Goal: Task Accomplishment & Management: Manage account settings

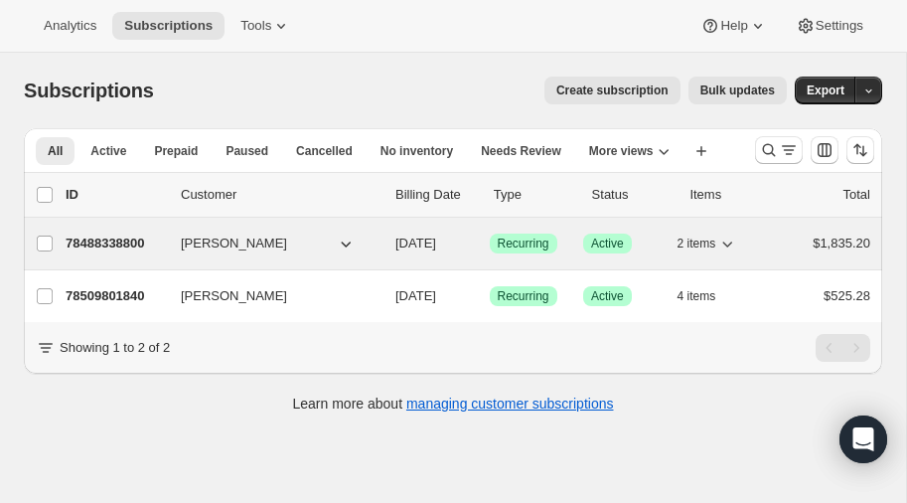
click at [347, 241] on icon "button" at bounding box center [346, 243] width 20 height 20
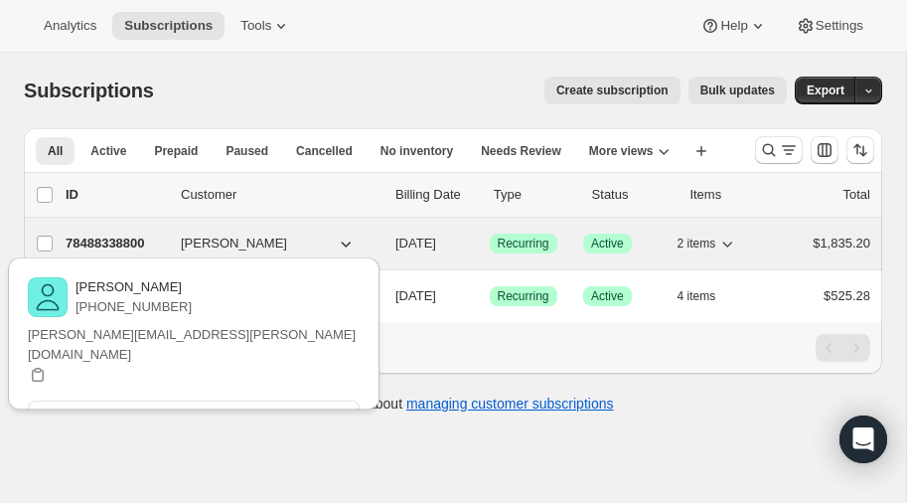
click at [97, 234] on p "78488338800" at bounding box center [115, 243] width 99 height 20
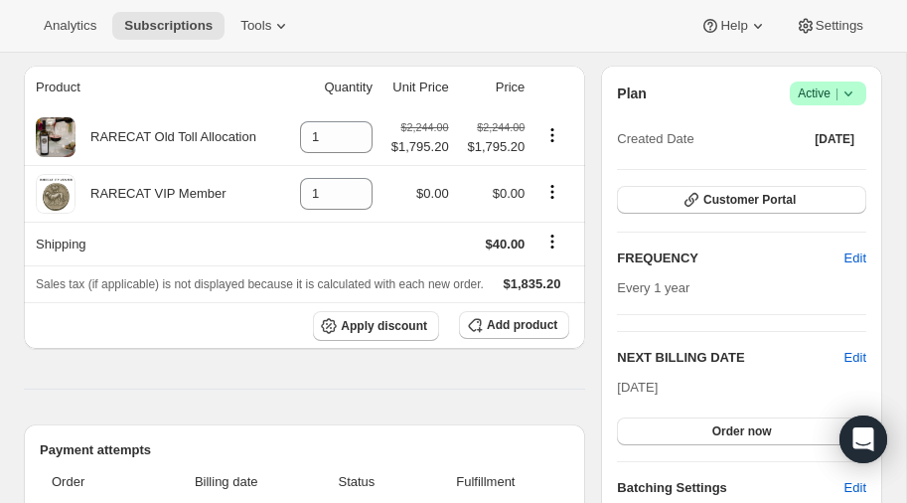
scroll to position [171, 0]
click at [853, 353] on span "Edit" at bounding box center [855, 357] width 22 height 20
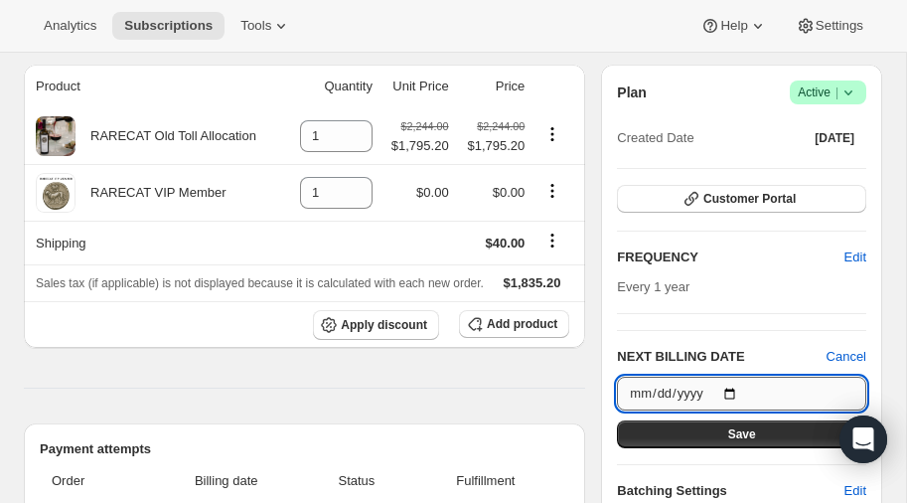
click at [730, 390] on input "[DATE]" at bounding box center [741, 394] width 249 height 34
type input "[DATE]"
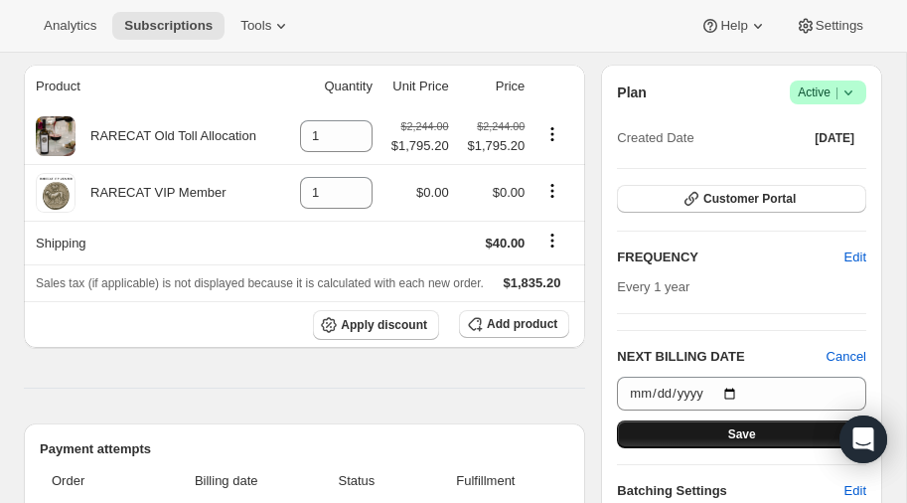
click at [729, 430] on span "Save" at bounding box center [742, 434] width 28 height 16
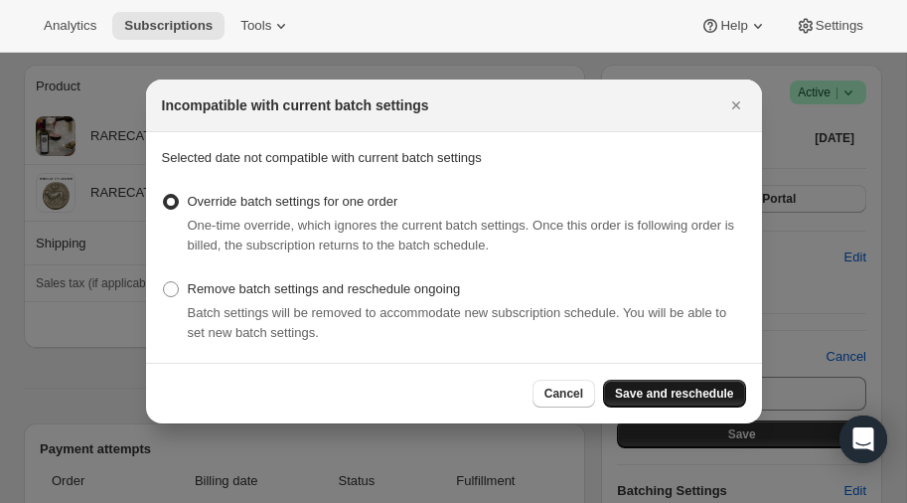
click at [676, 391] on span "Save and reschedule" at bounding box center [674, 393] width 118 height 16
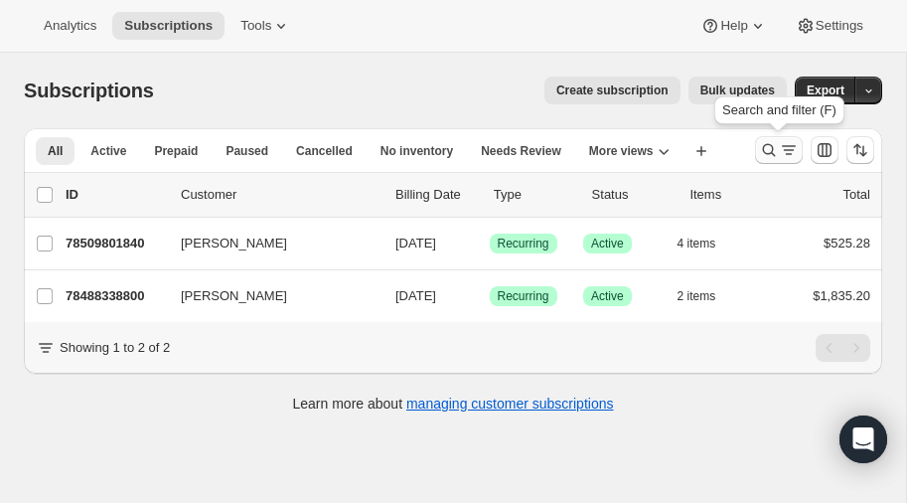
click at [768, 147] on icon "Search and filter results" at bounding box center [769, 150] width 20 height 20
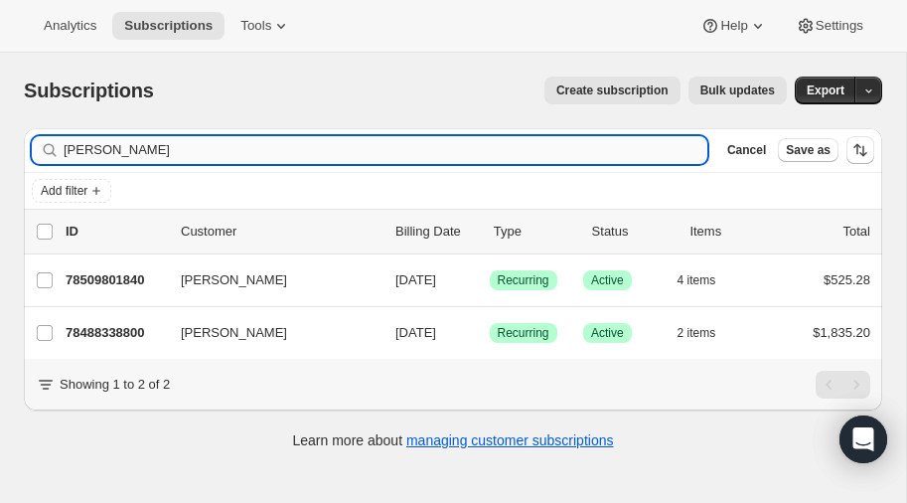
click at [200, 155] on input "[PERSON_NAME]" at bounding box center [386, 150] width 644 height 28
type input "m"
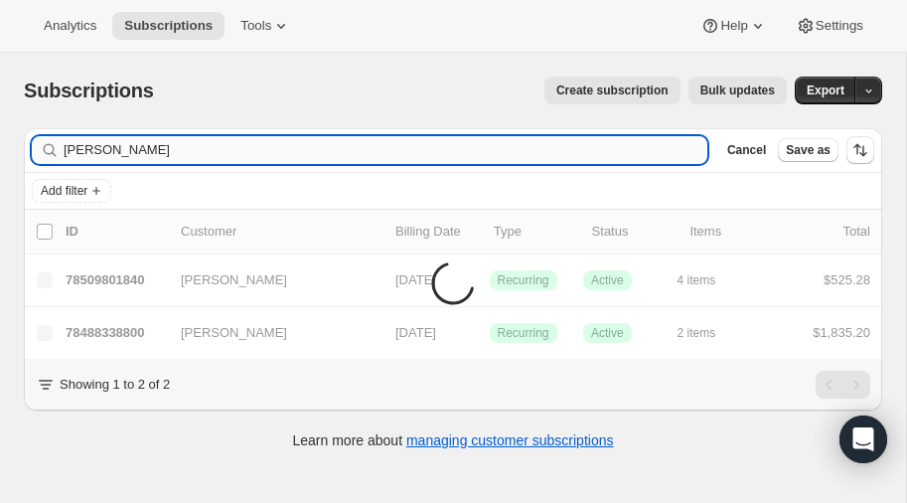
type input "[PERSON_NAME]"
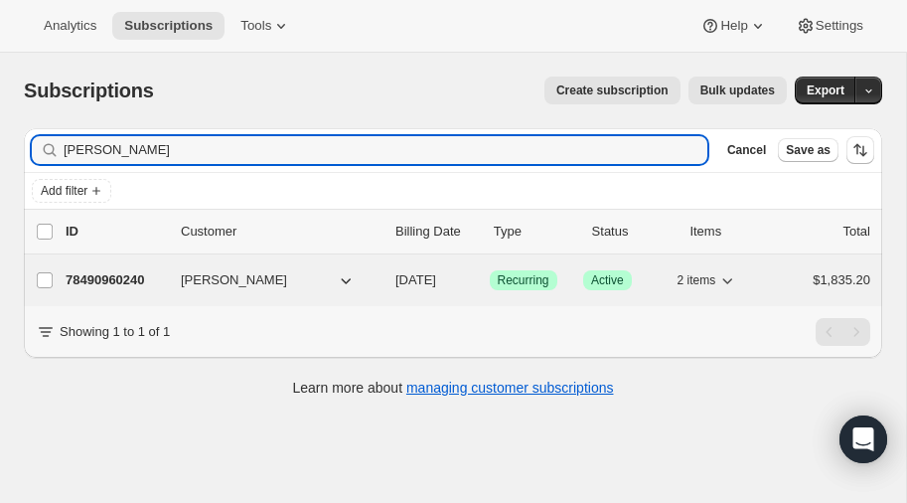
click at [121, 275] on p "78490960240" at bounding box center [115, 280] width 99 height 20
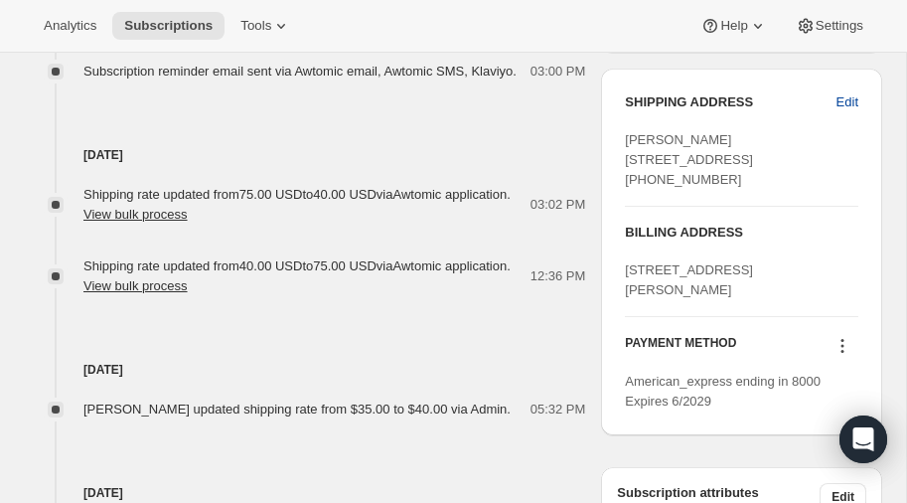
scroll to position [841, 0]
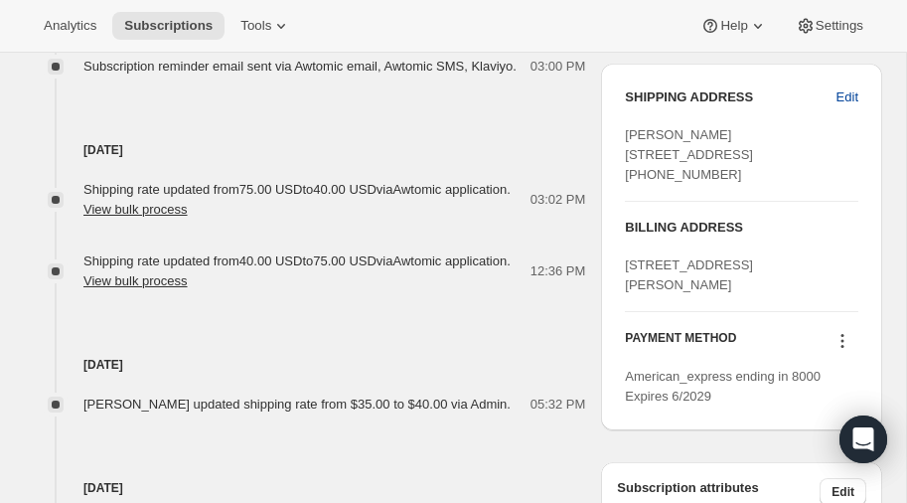
click at [849, 89] on span "Edit" at bounding box center [848, 97] width 22 height 20
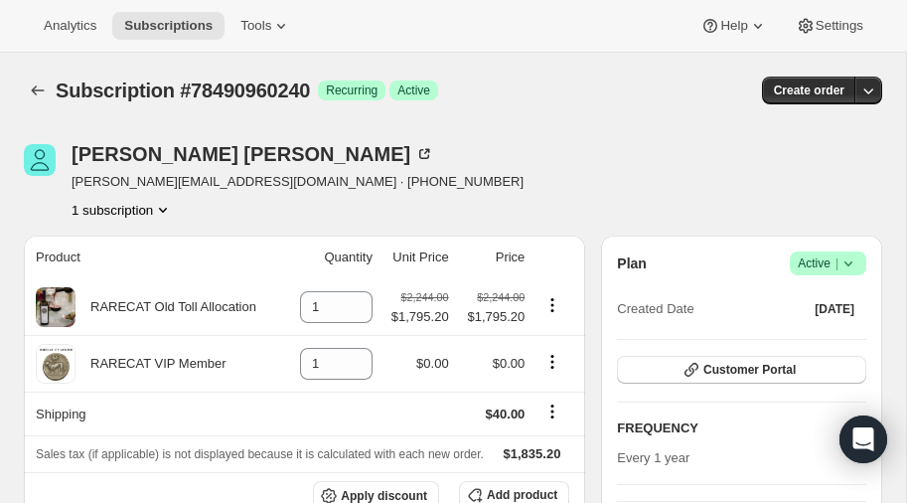
select select "TN"
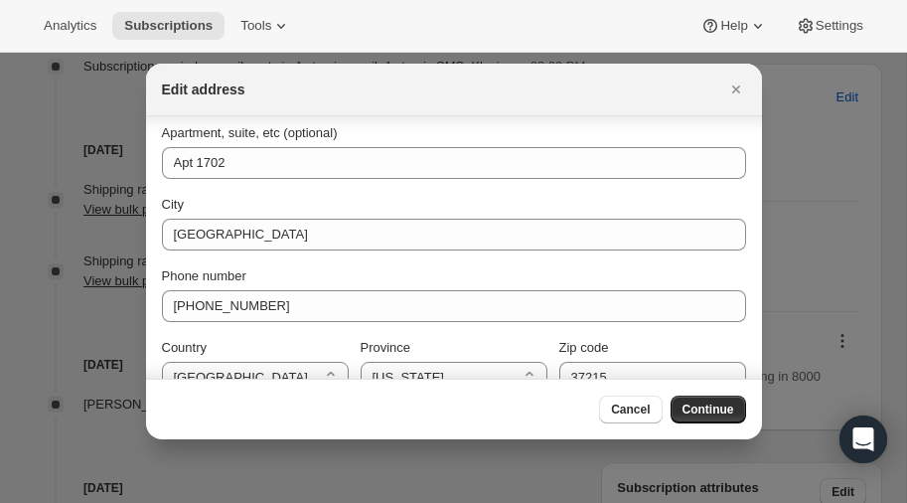
scroll to position [252, 0]
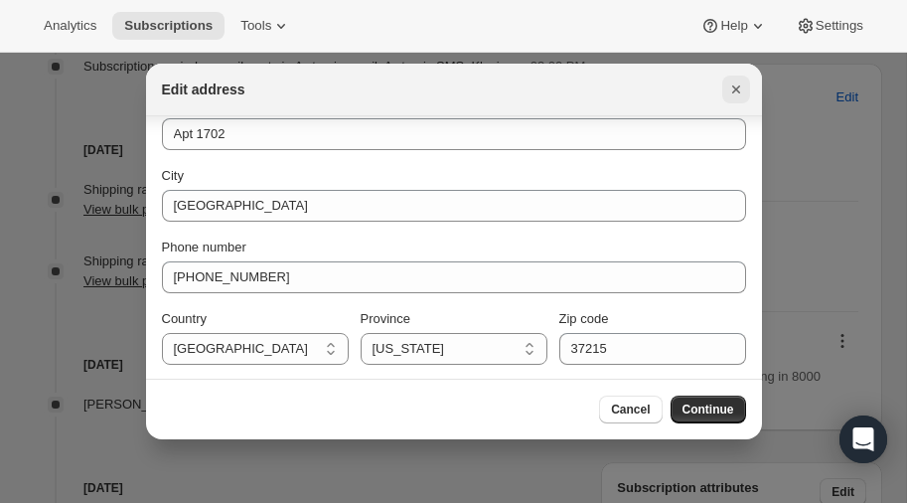
click at [733, 88] on icon "Close" at bounding box center [736, 89] width 20 height 20
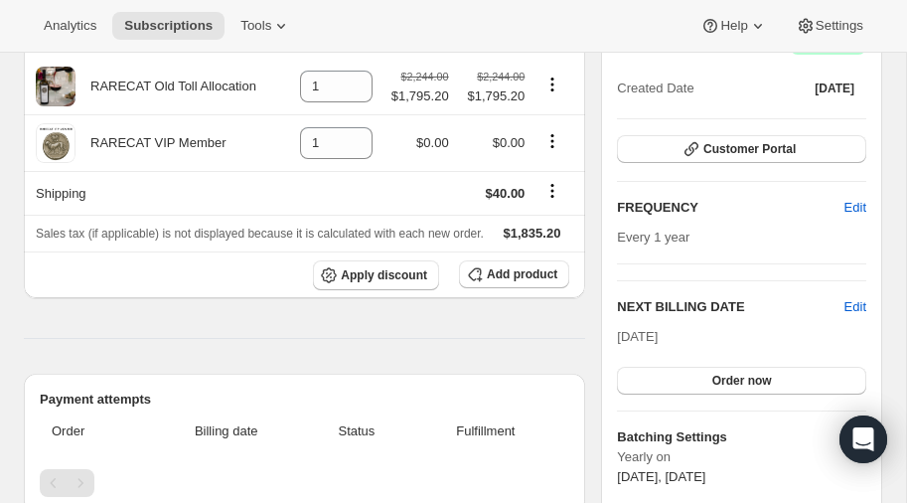
scroll to position [0, 0]
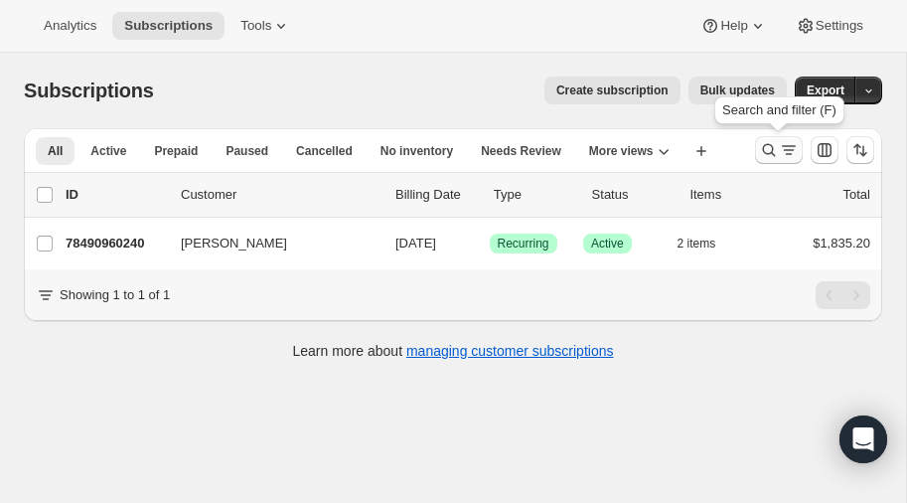
click at [771, 141] on icon "Search and filter results" at bounding box center [769, 150] width 20 height 20
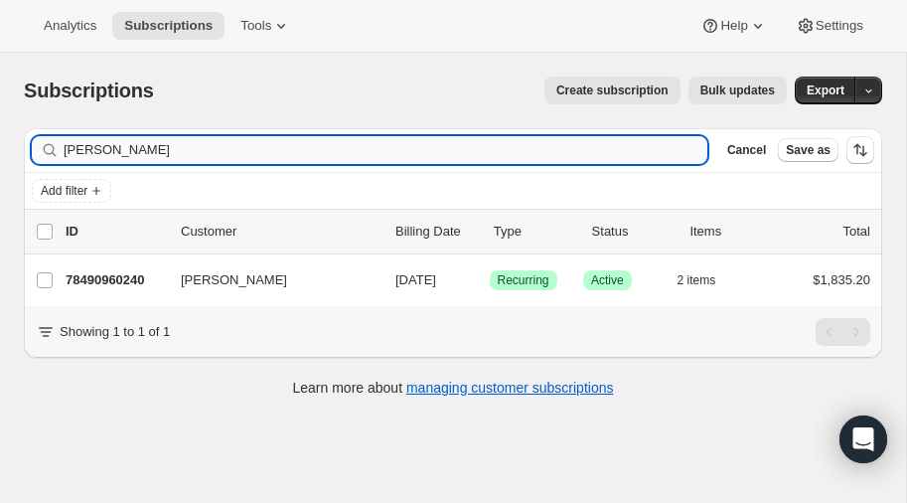
click at [227, 139] on input "[PERSON_NAME]" at bounding box center [386, 150] width 644 height 28
type input "c"
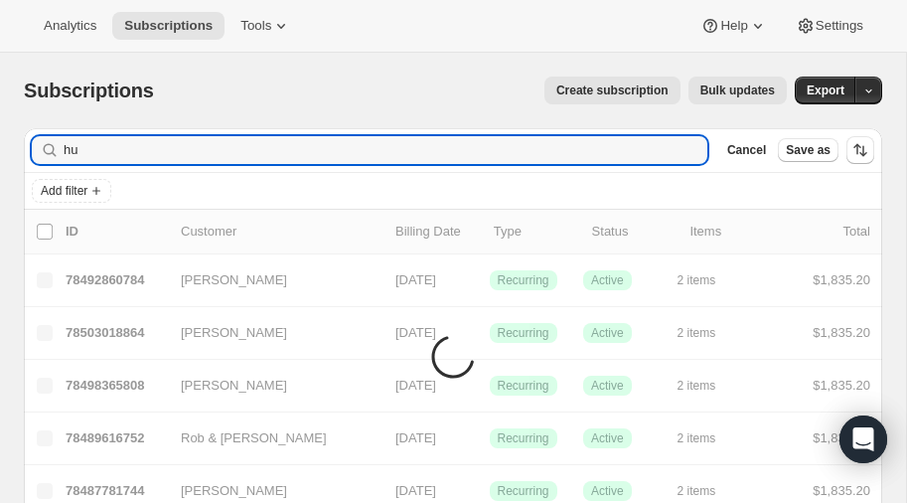
type input "h"
type input "[PERSON_NAME]"
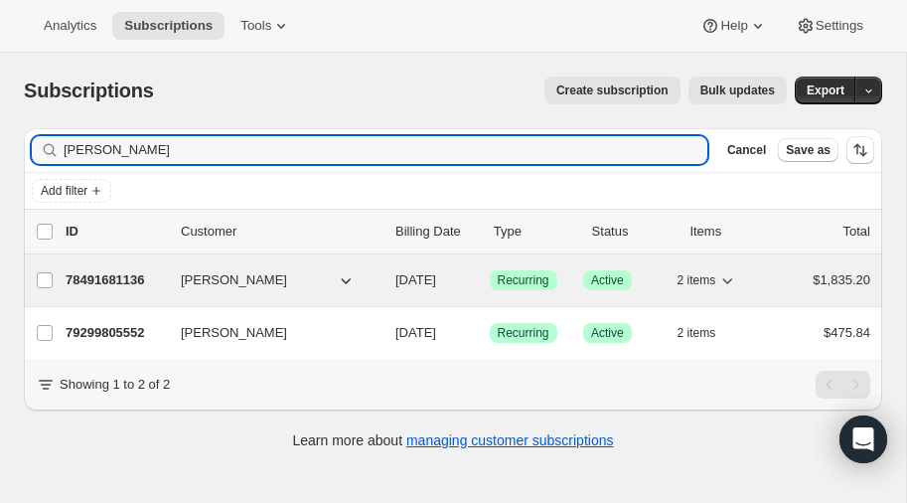
click at [109, 270] on p "78491681136" at bounding box center [115, 280] width 99 height 20
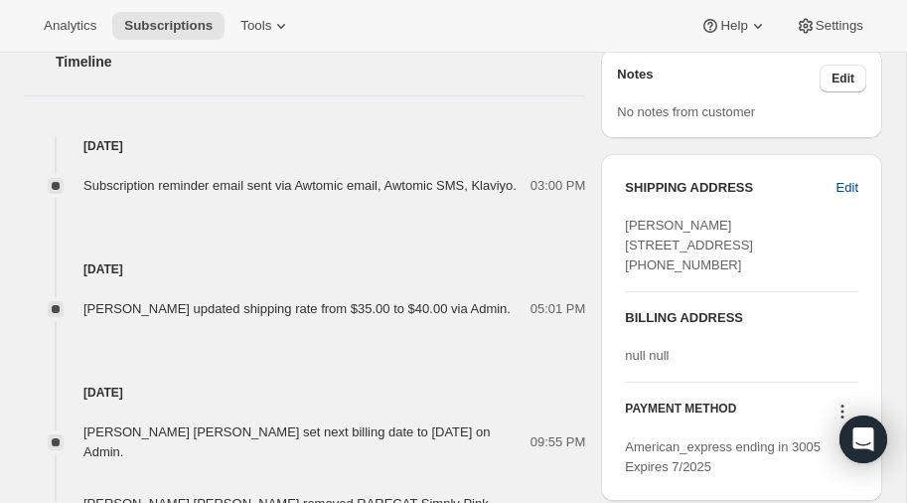
scroll to position [719, 0]
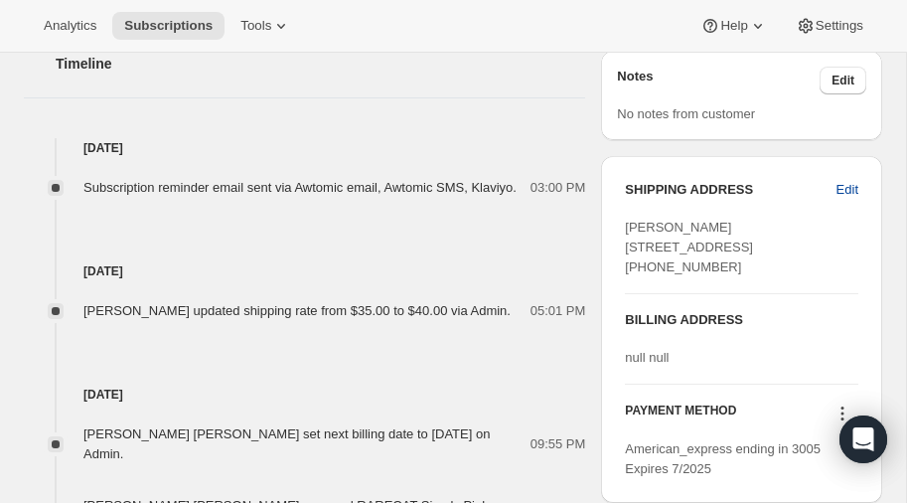
click at [850, 184] on span "Edit" at bounding box center [848, 190] width 22 height 20
select select "GA"
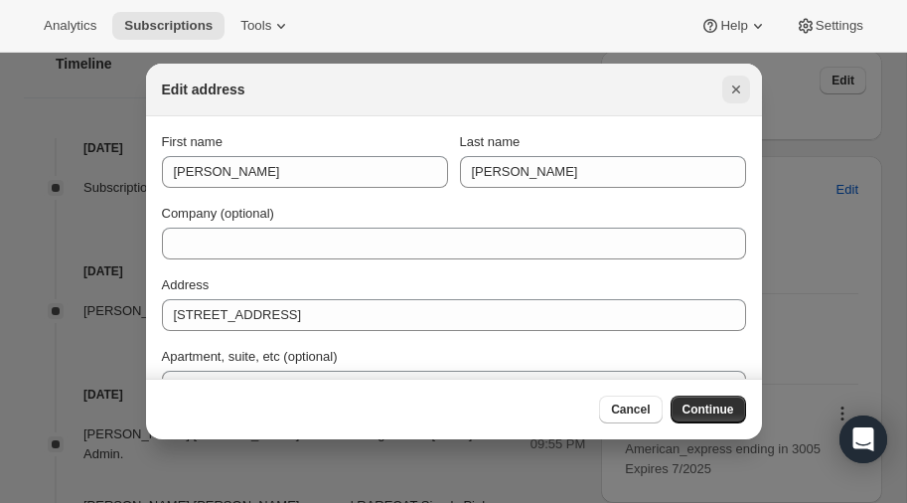
click at [728, 87] on icon "Close" at bounding box center [736, 89] width 20 height 20
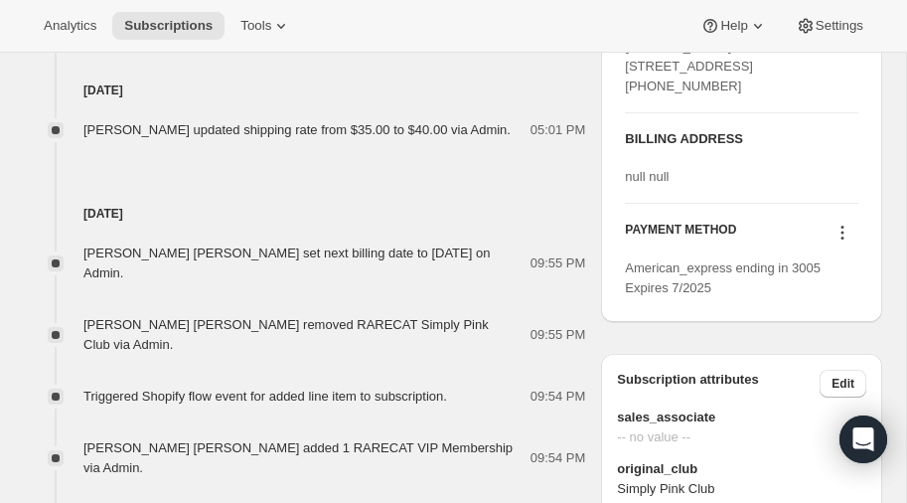
scroll to position [902, 0]
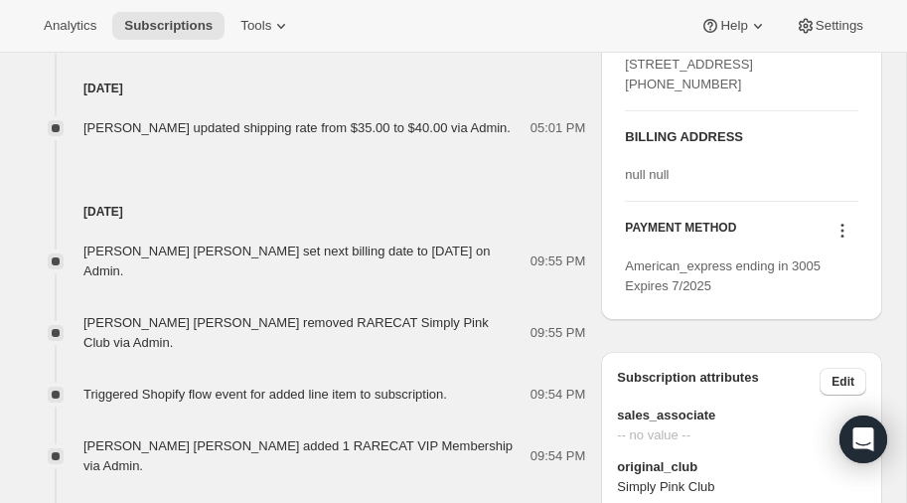
click at [843, 232] on icon at bounding box center [842, 230] width 3 height 3
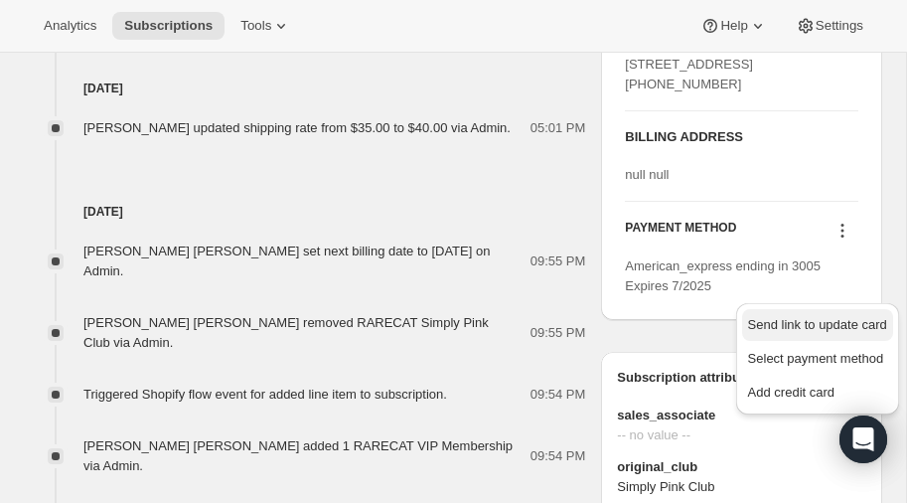
click at [823, 322] on span "Send link to update card" at bounding box center [817, 324] width 139 height 15
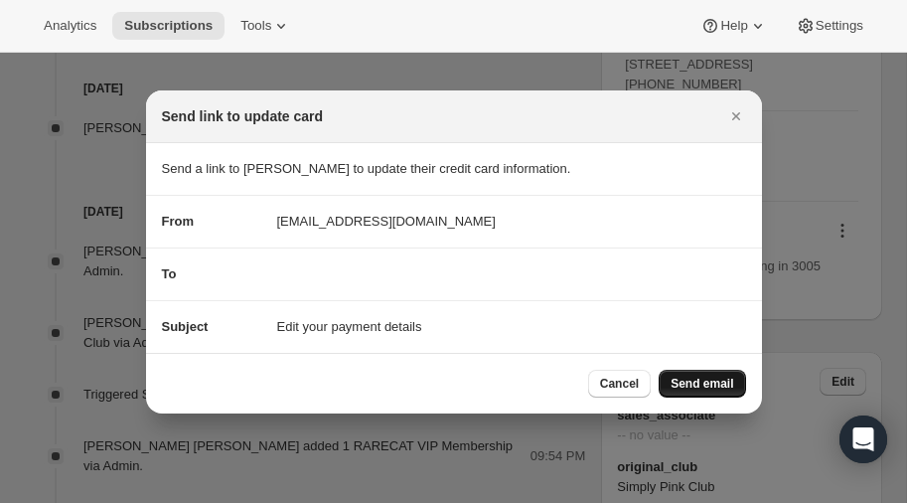
click at [699, 381] on span "Send email" at bounding box center [702, 384] width 63 height 16
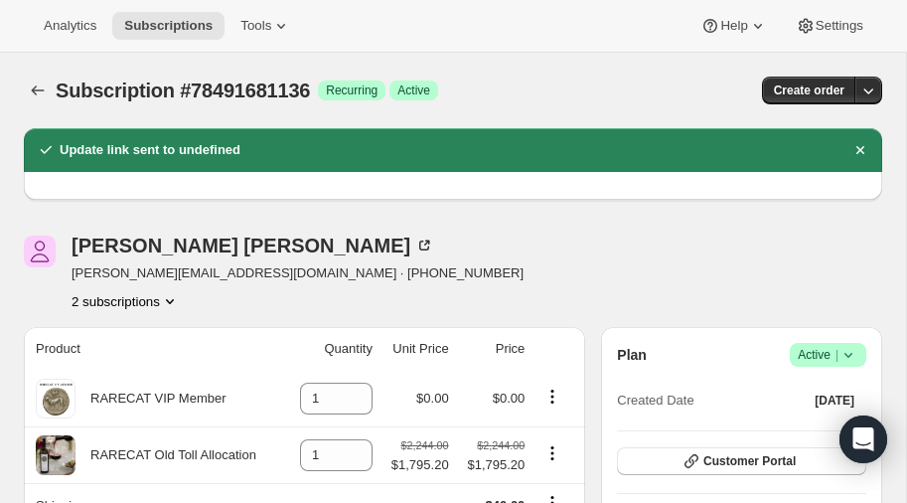
scroll to position [902, 0]
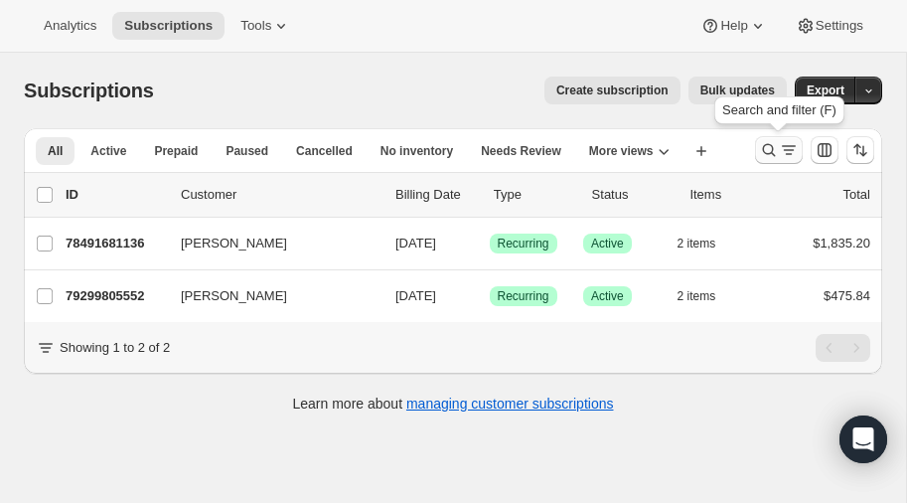
click at [762, 146] on icon "Search and filter results" at bounding box center [769, 150] width 20 height 20
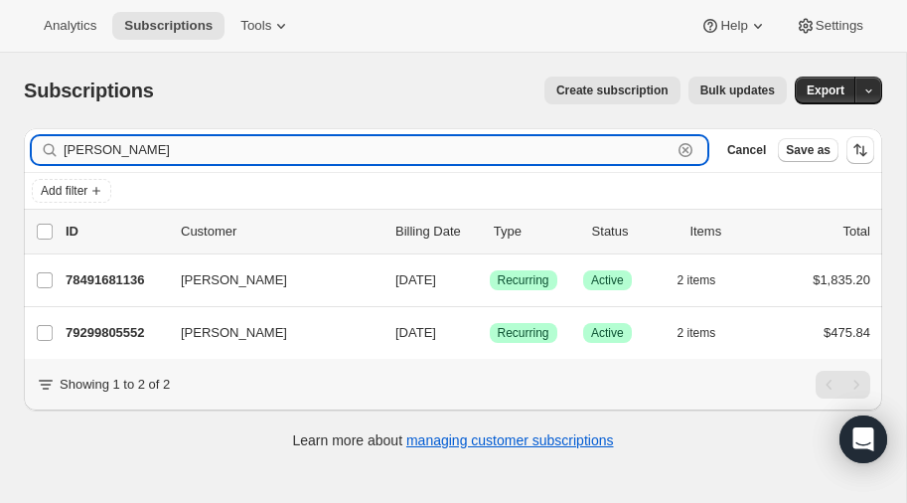
click at [149, 152] on input "[PERSON_NAME]" at bounding box center [368, 150] width 608 height 28
type input "h"
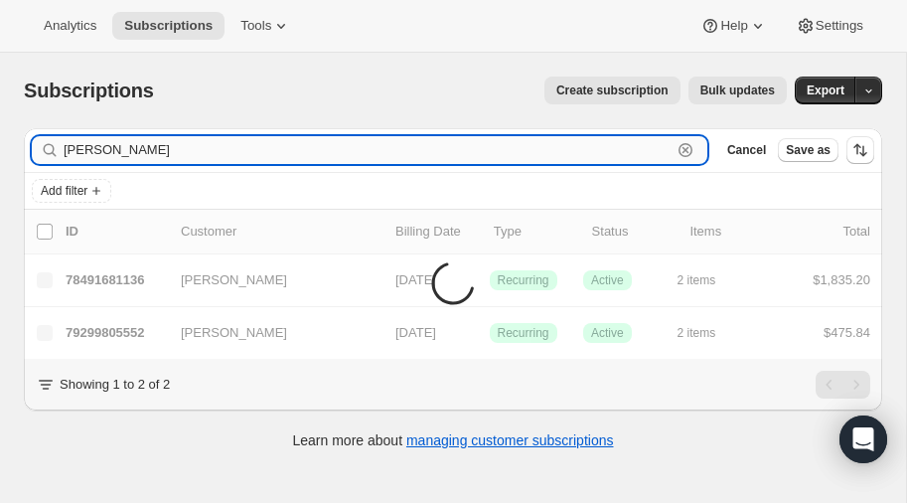
type input "[PERSON_NAME]"
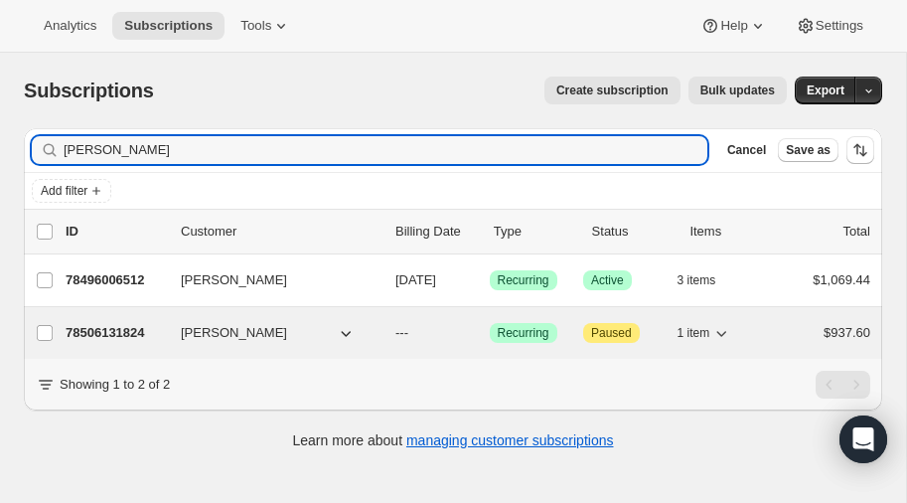
click at [96, 328] on p "78506131824" at bounding box center [115, 333] width 99 height 20
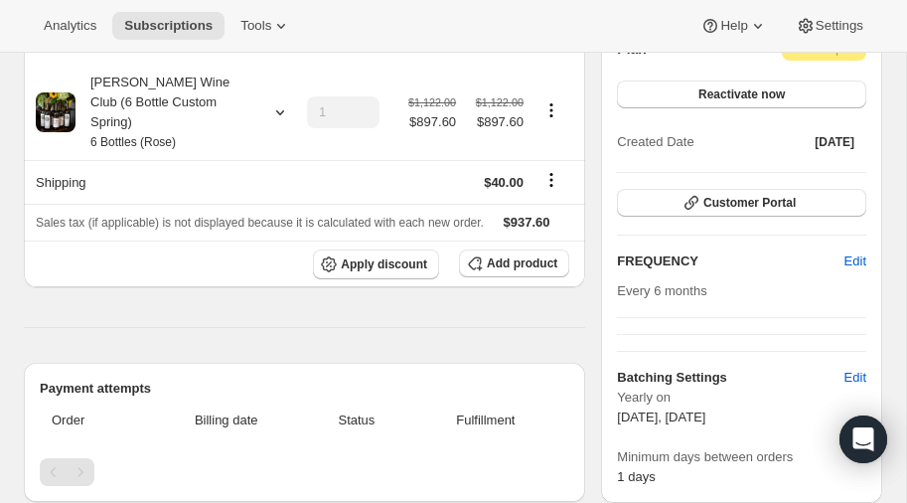
scroll to position [214, 0]
click at [854, 261] on span "Edit" at bounding box center [855, 262] width 22 height 20
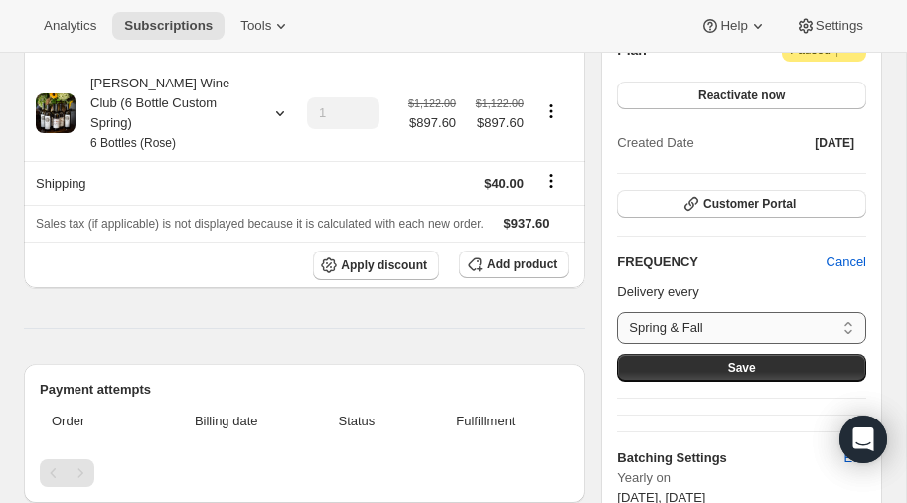
click at [821, 327] on select "Spring & Fall Custom..." at bounding box center [741, 328] width 249 height 32
click at [617, 312] on select "Spring & Fall Custom..." at bounding box center [741, 328] width 249 height 32
click at [731, 242] on div "Plan Attention Paused | Reactivate now Created Date [DATE] Customer Portal FREQ…" at bounding box center [741, 303] width 249 height 530
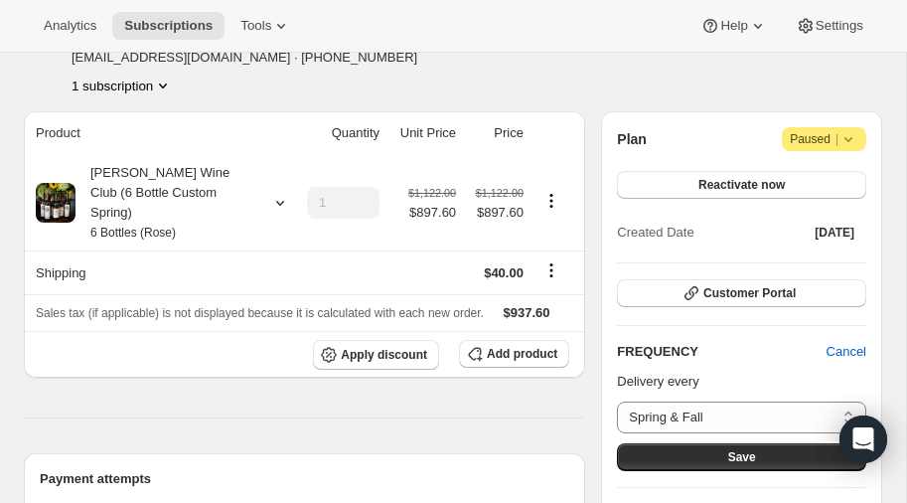
scroll to position [125, 0]
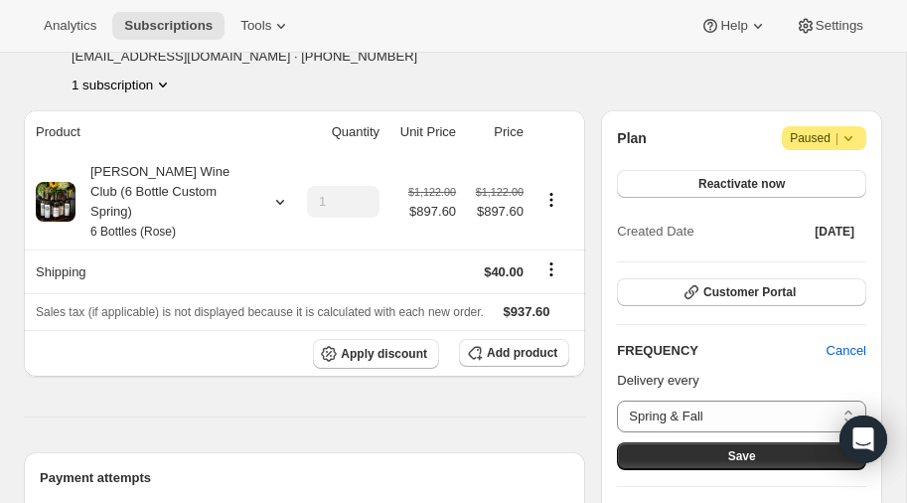
click at [539, 61] on div "[PERSON_NAME] [EMAIL_ADDRESS][DOMAIN_NAME] · [PHONE_NUMBER] 1 subscription" at bounding box center [324, 57] width 601 height 76
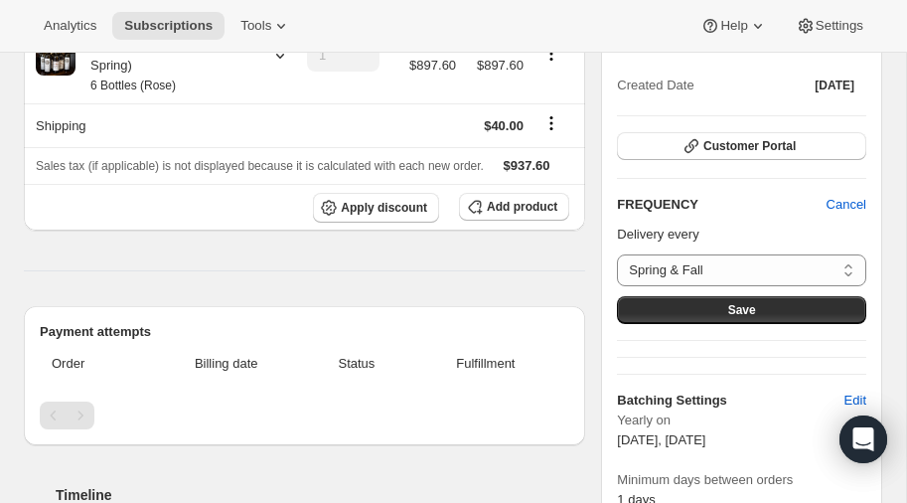
scroll to position [278, 0]
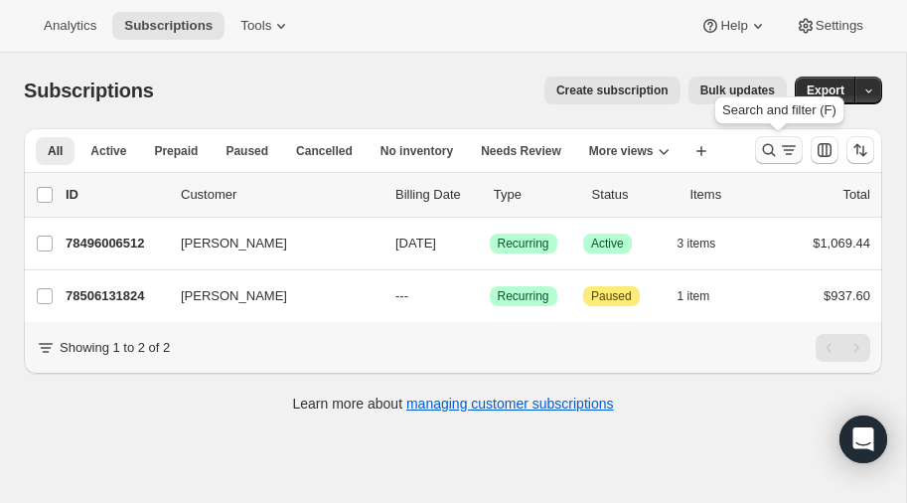
click at [769, 147] on icon "Search and filter results" at bounding box center [769, 150] width 20 height 20
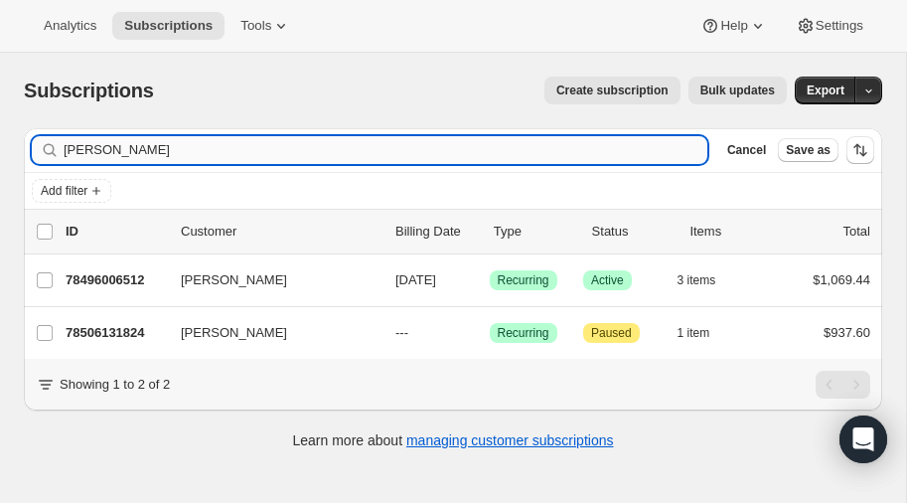
click at [146, 151] on input "[PERSON_NAME]" at bounding box center [386, 150] width 644 height 28
type input "h"
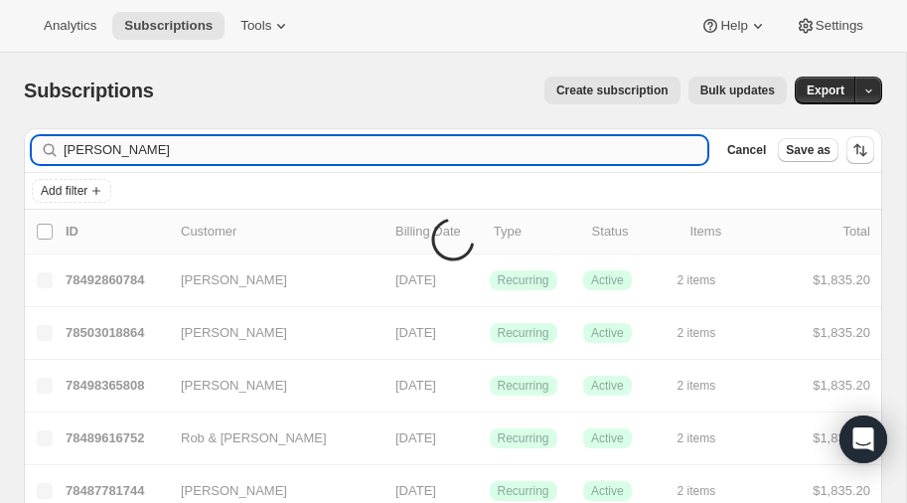
type input "[PERSON_NAME]"
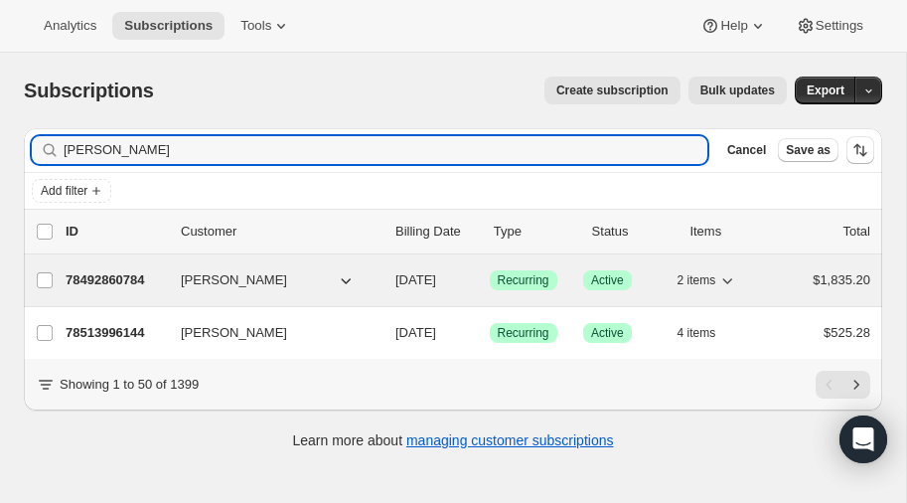
click at [110, 273] on p "78492860784" at bounding box center [115, 280] width 99 height 20
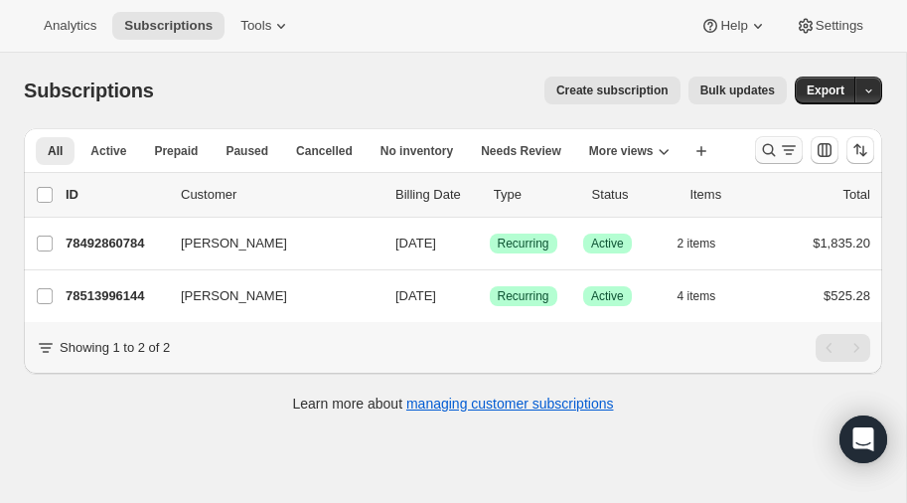
click at [772, 144] on icon "Search and filter results" at bounding box center [769, 150] width 20 height 20
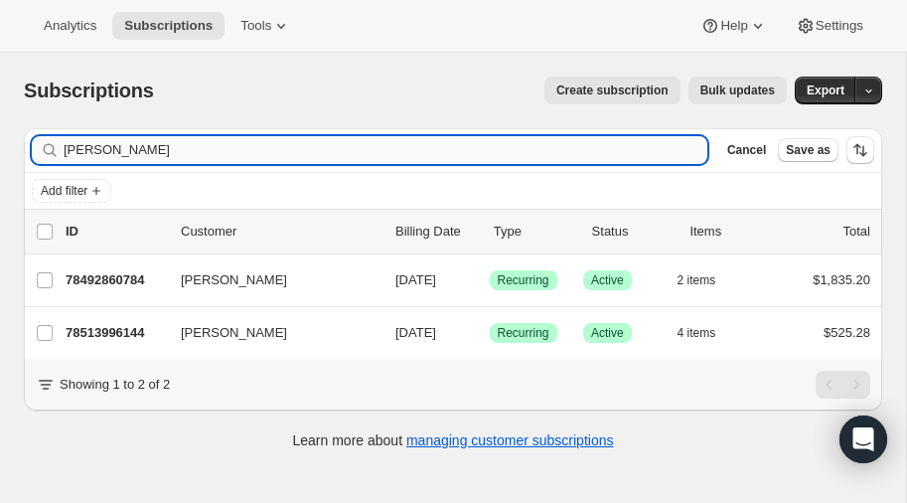
click at [213, 152] on input "[PERSON_NAME]" at bounding box center [386, 150] width 644 height 28
type input "f"
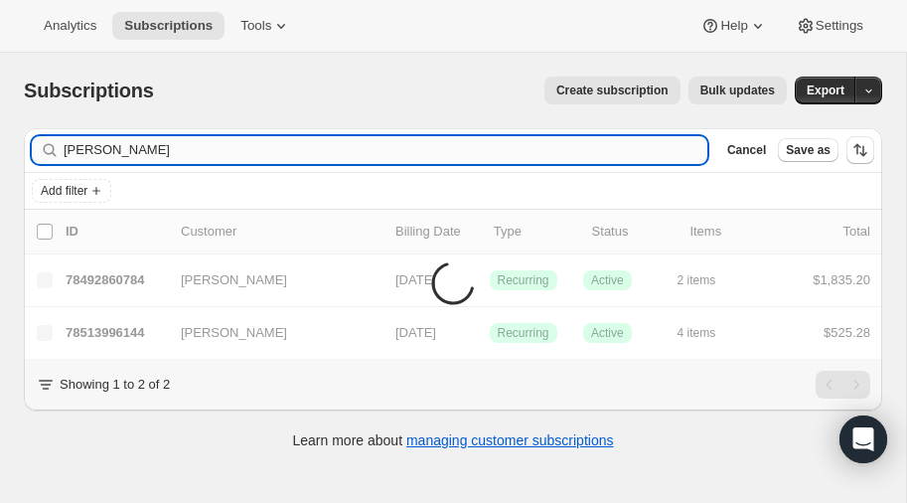
type input "hoffman"
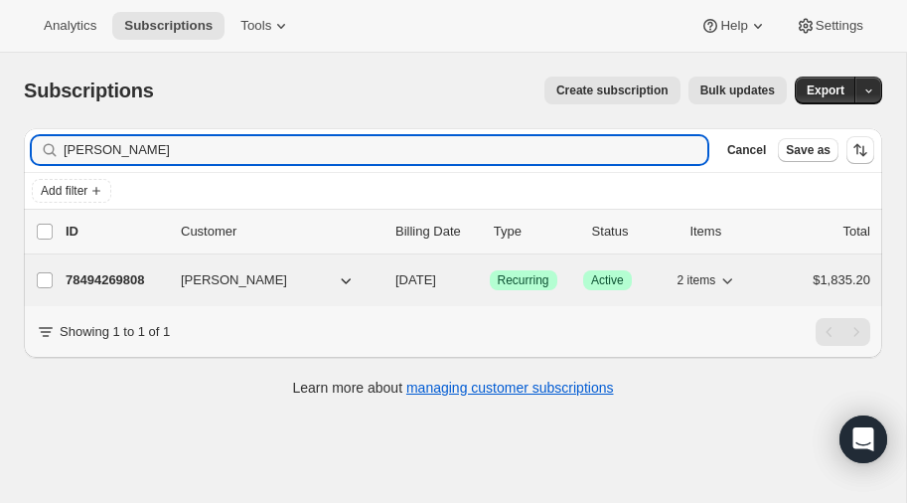
click at [110, 270] on p "78494269808" at bounding box center [115, 280] width 99 height 20
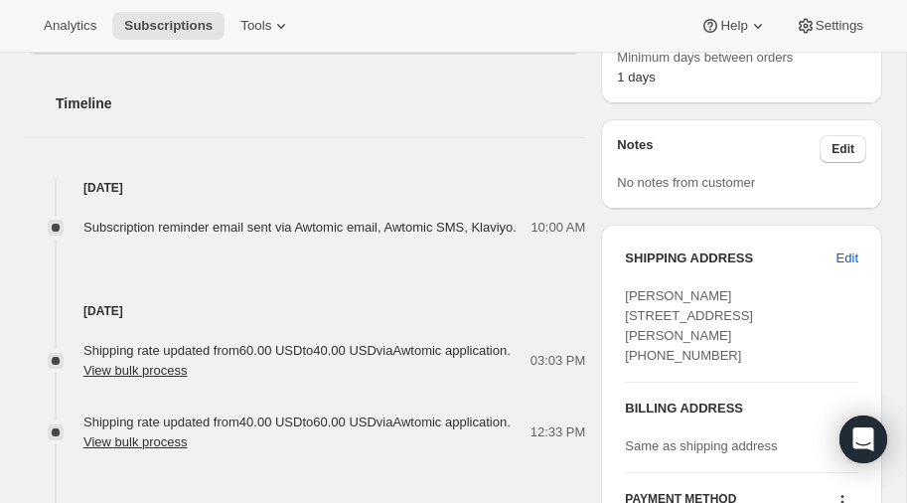
scroll to position [148, 0]
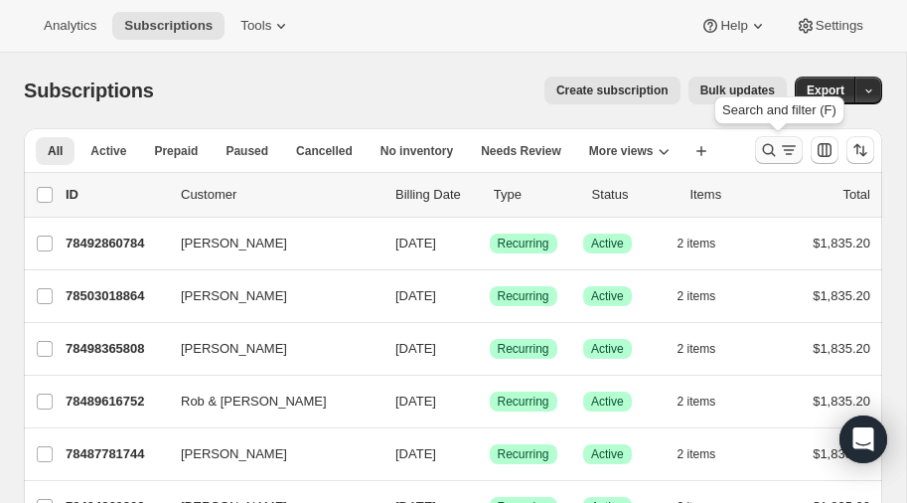
click at [767, 145] on icon "Search and filter results" at bounding box center [769, 150] width 20 height 20
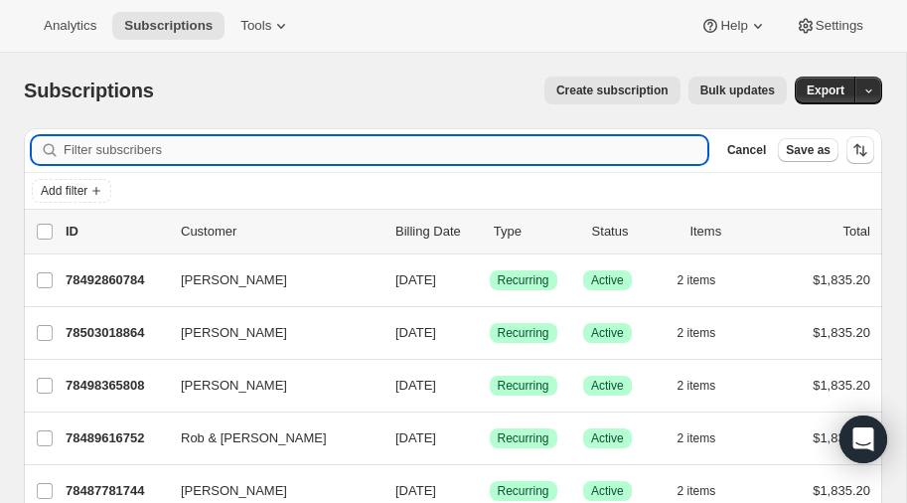
click at [189, 154] on input "Filter subscribers" at bounding box center [386, 150] width 644 height 28
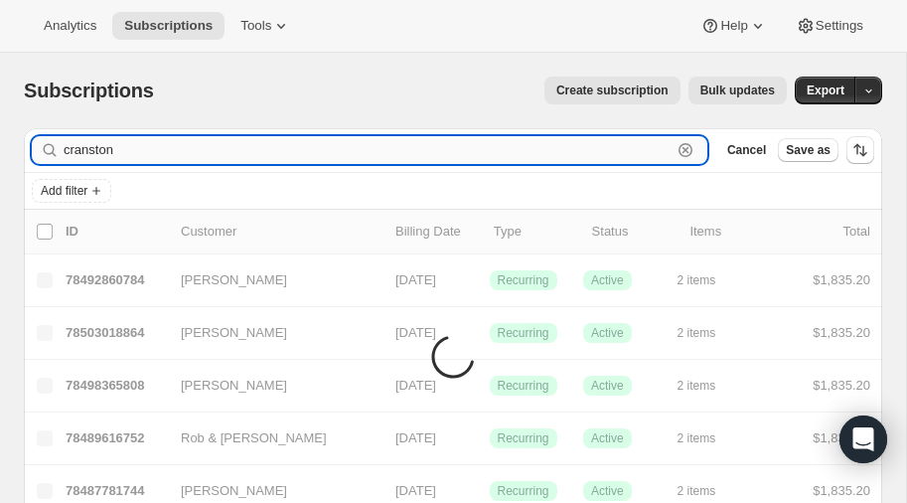
type input "cranston"
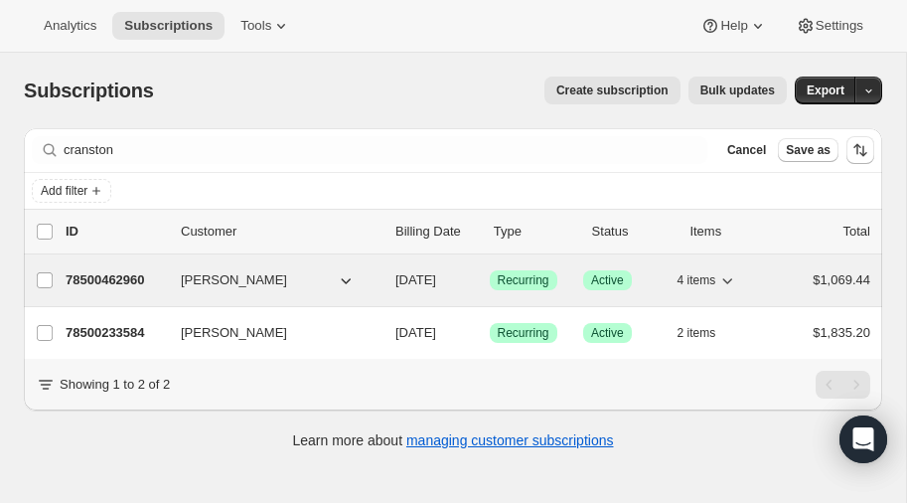
click at [123, 272] on p "78500462960" at bounding box center [115, 280] width 99 height 20
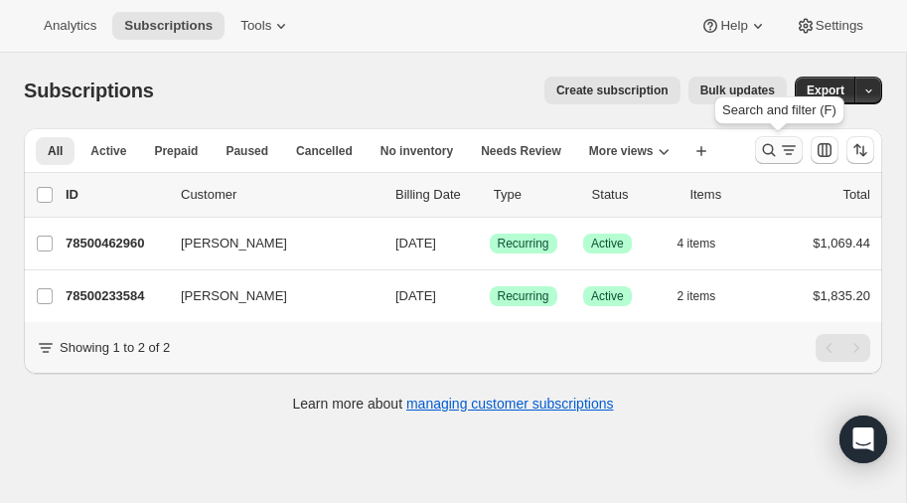
click at [769, 147] on icon "Search and filter results" at bounding box center [769, 150] width 20 height 20
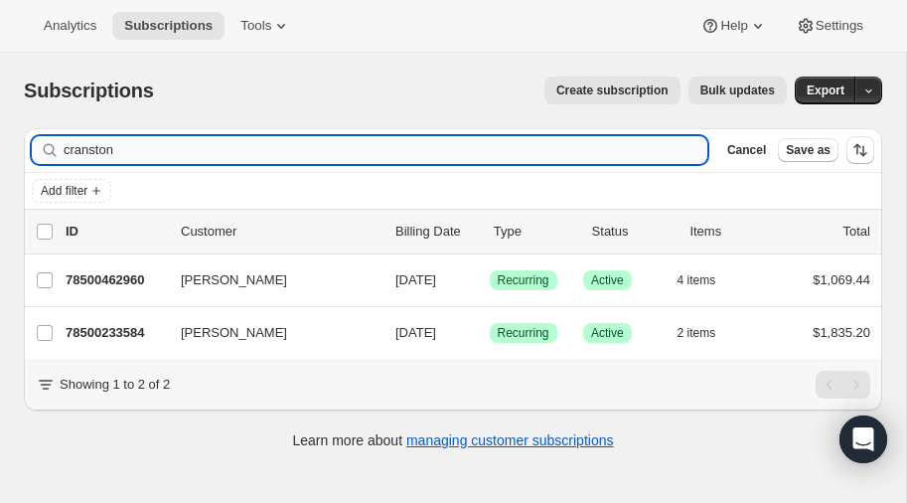
click at [174, 150] on input "cranston" at bounding box center [386, 150] width 644 height 28
type input "c"
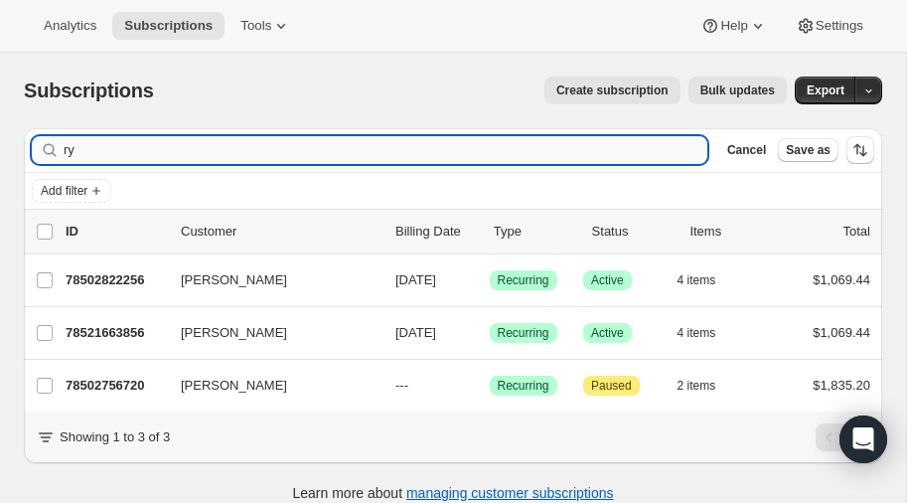
type input "r"
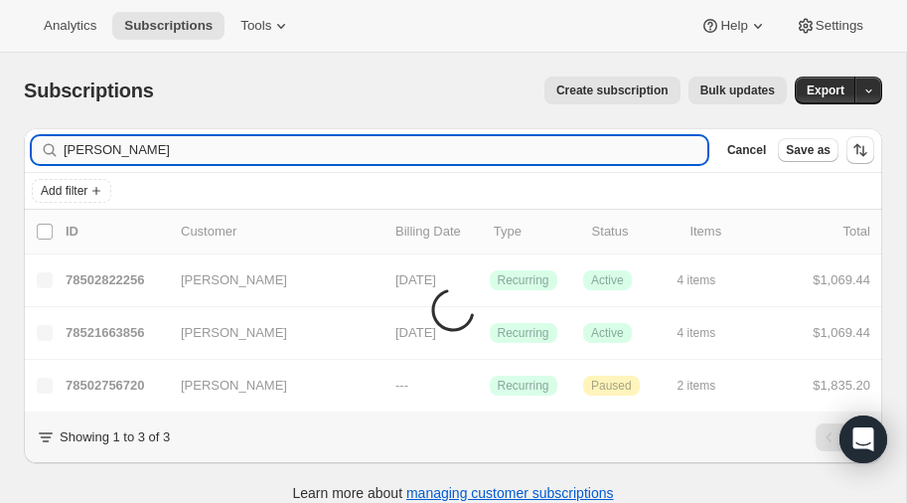
type input "frye"
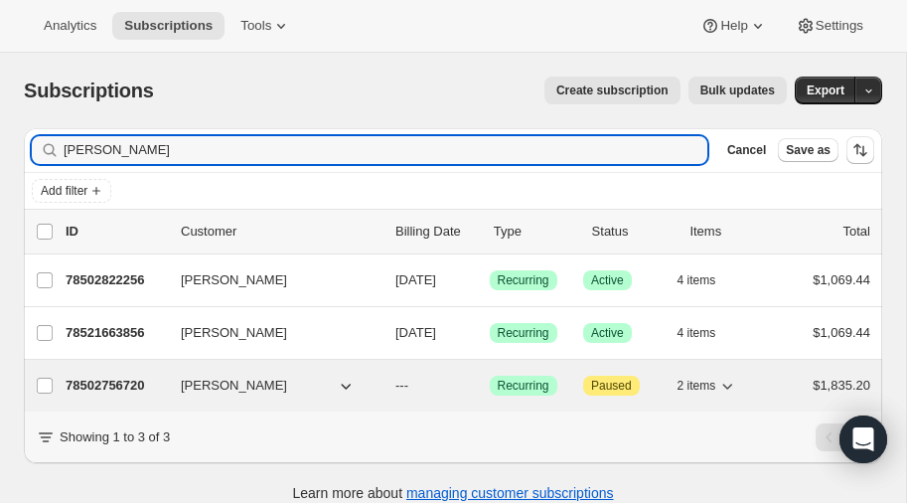
click at [349, 383] on icon "button" at bounding box center [347, 386] width 10 height 6
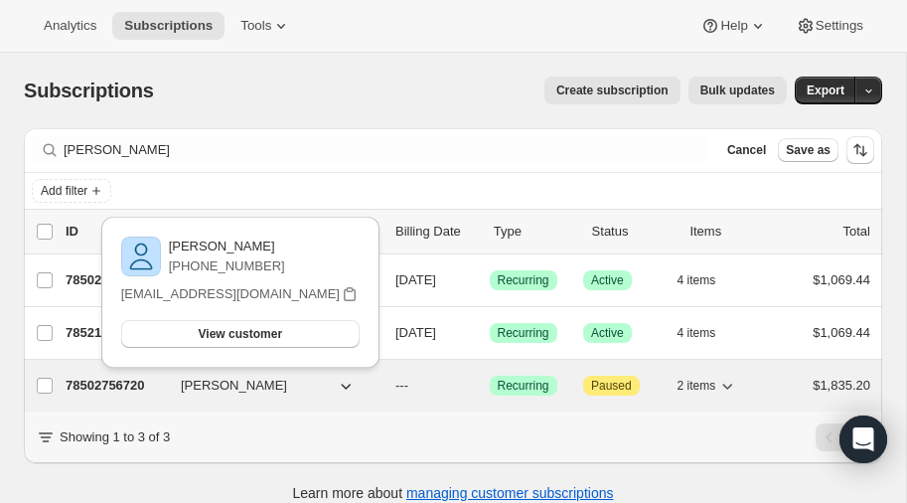
click at [349, 383] on icon "button" at bounding box center [347, 386] width 10 height 6
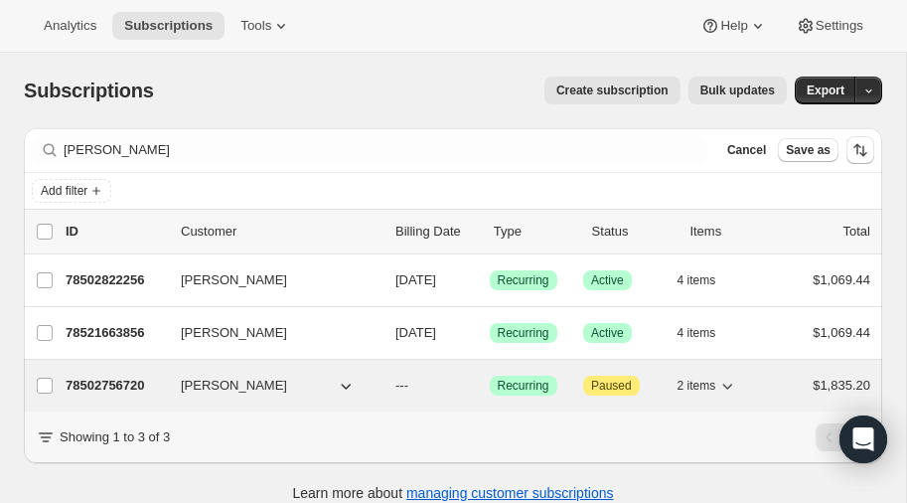
click at [98, 385] on p "78502756720" at bounding box center [115, 386] width 99 height 20
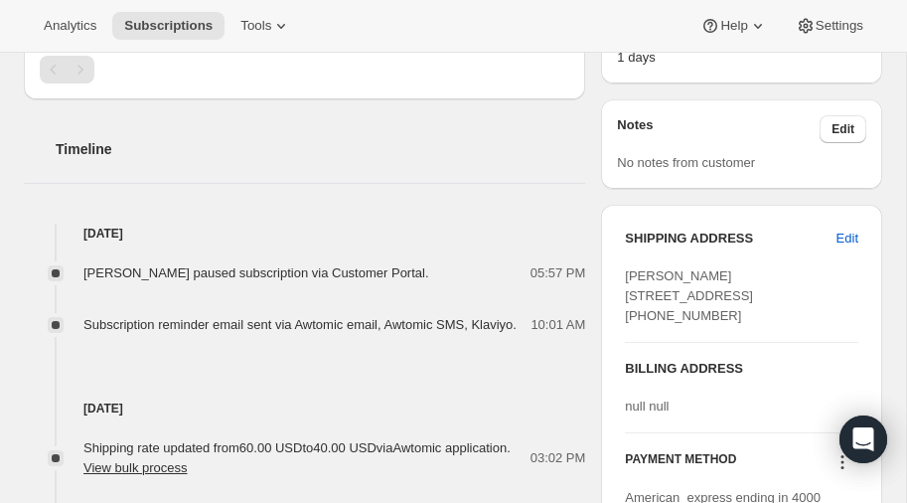
scroll to position [627, 0]
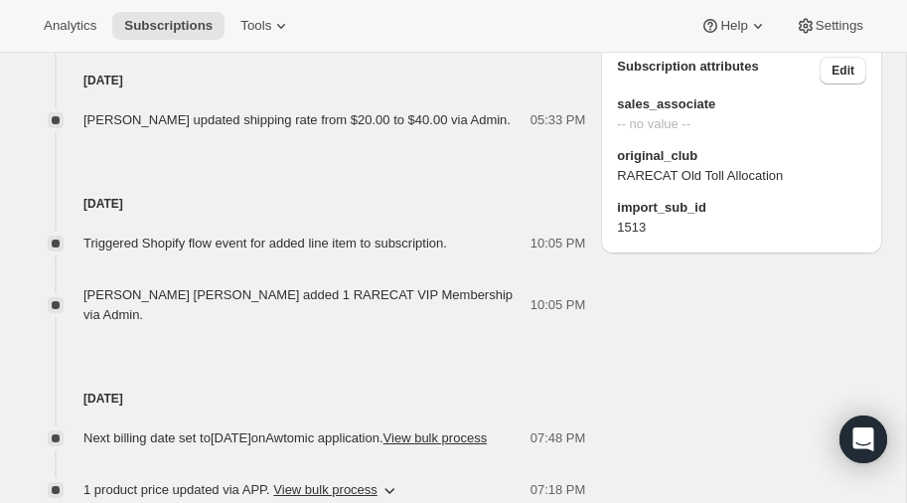
click at [813, 253] on div "Subscription attributes Edit sales_associate -- no value -- original_club RAREC…" at bounding box center [741, 147] width 281 height 213
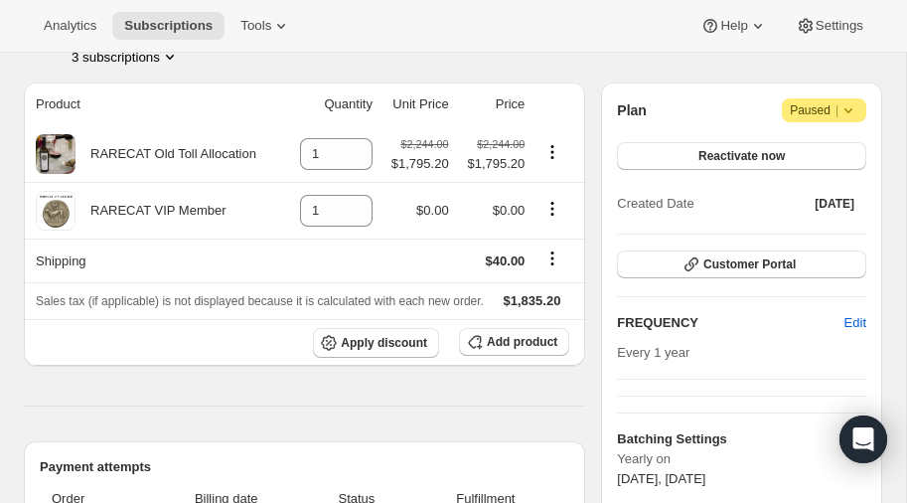
scroll to position [0, 0]
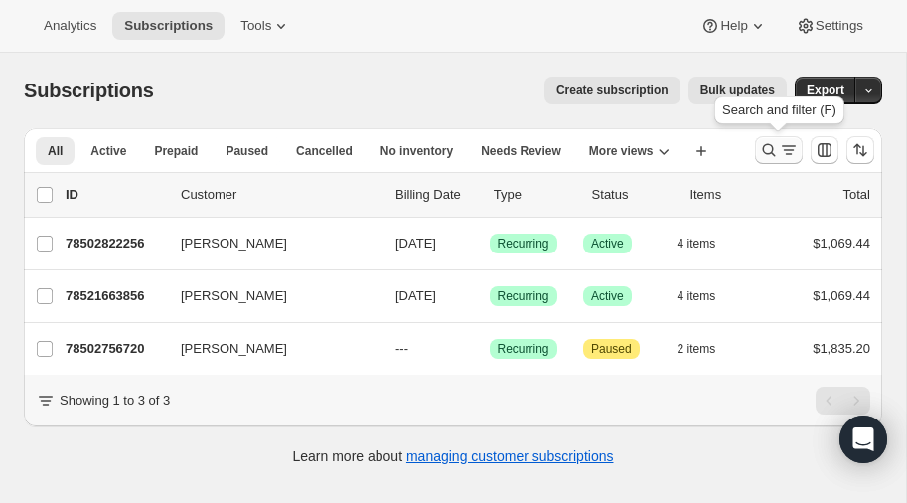
click at [767, 150] on icon "Search and filter results" at bounding box center [769, 150] width 20 height 20
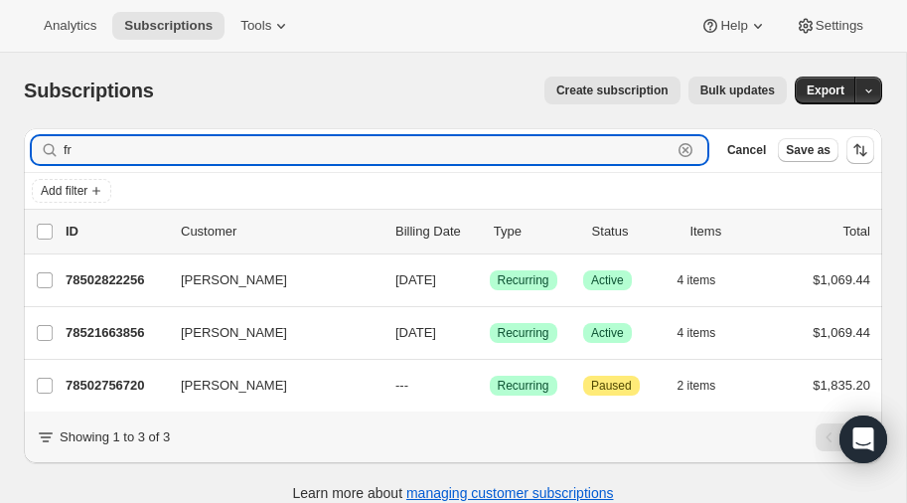
type input "f"
type input "christina"
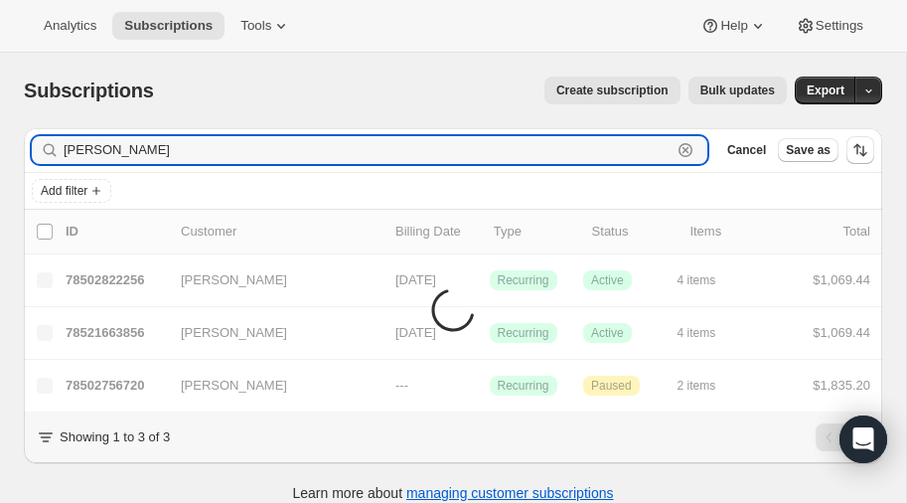
type input "[PERSON_NAME]"
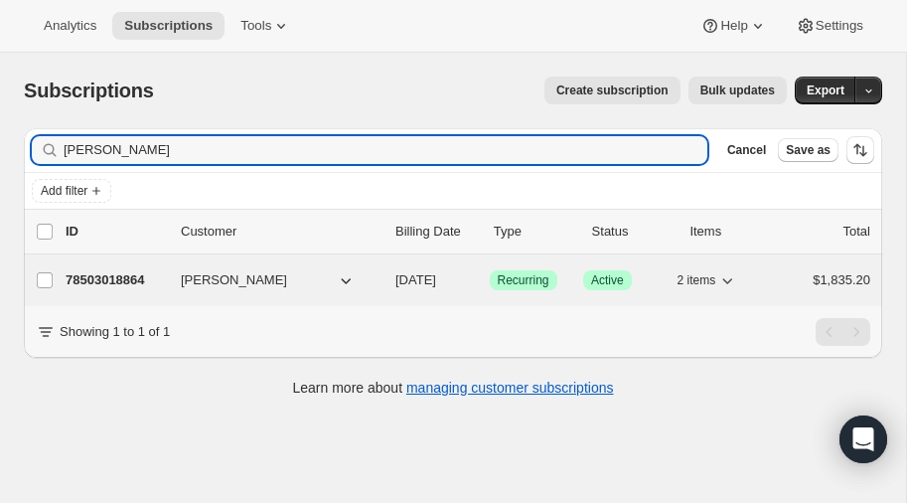
click at [105, 275] on p "78503018864" at bounding box center [115, 280] width 99 height 20
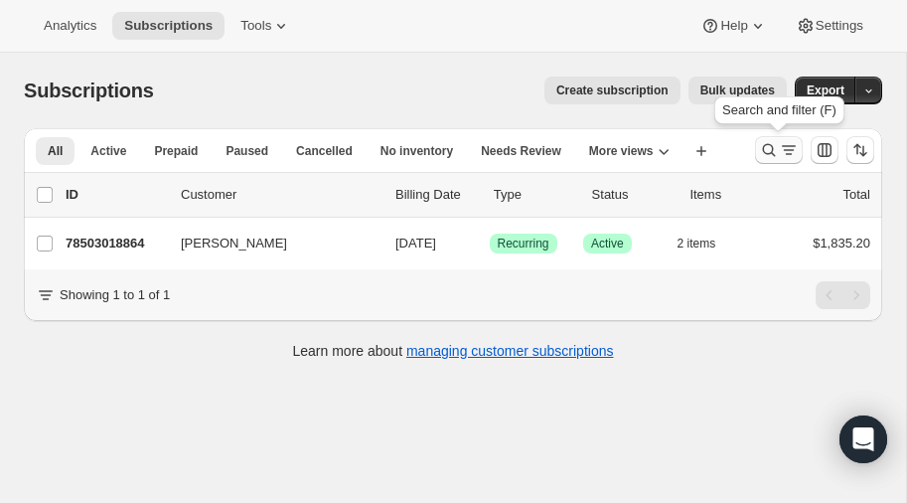
click at [763, 144] on icon "Search and filter results" at bounding box center [769, 150] width 20 height 20
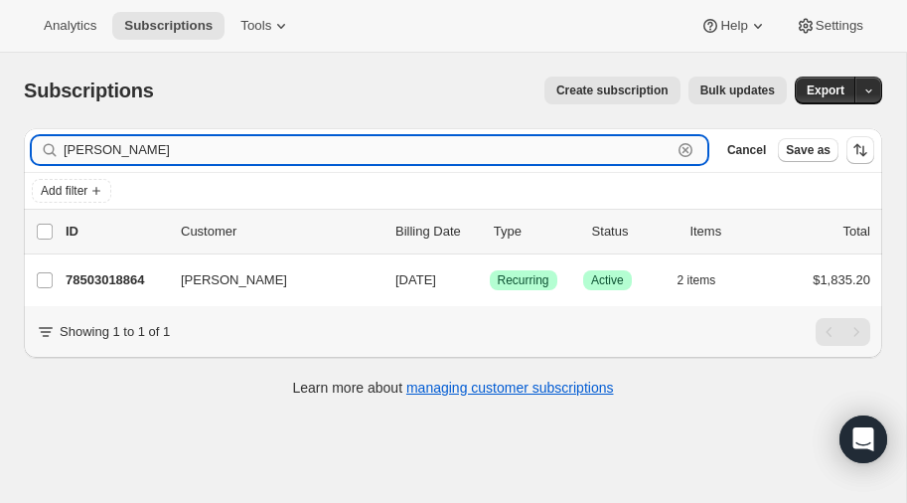
click at [194, 154] on input "[PERSON_NAME]" at bounding box center [368, 150] width 608 height 28
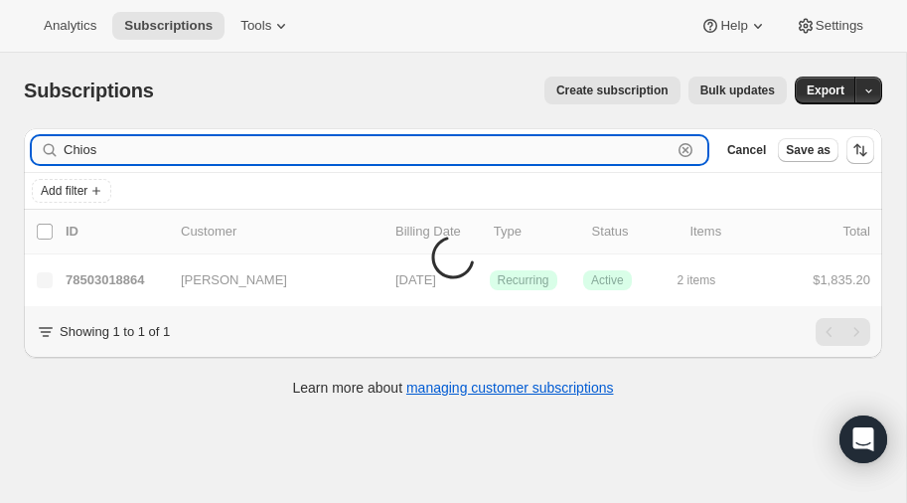
type input "Chios"
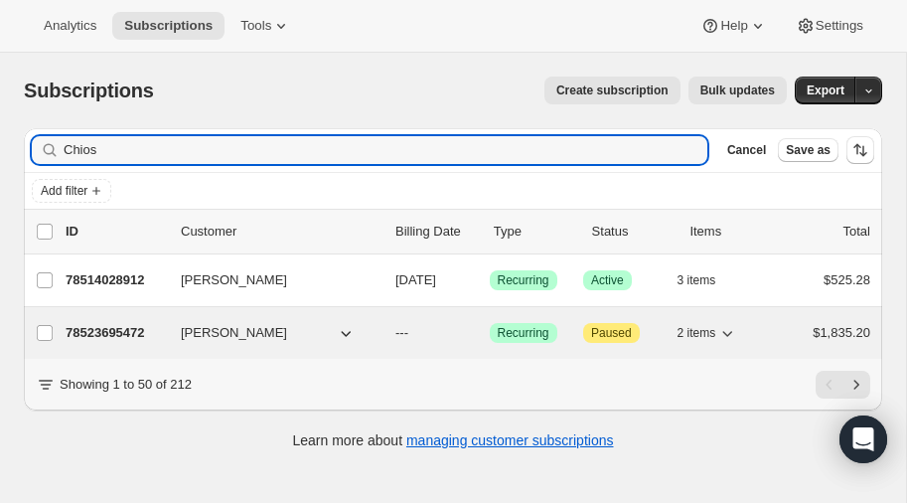
click at [102, 325] on p "78523695472" at bounding box center [115, 333] width 99 height 20
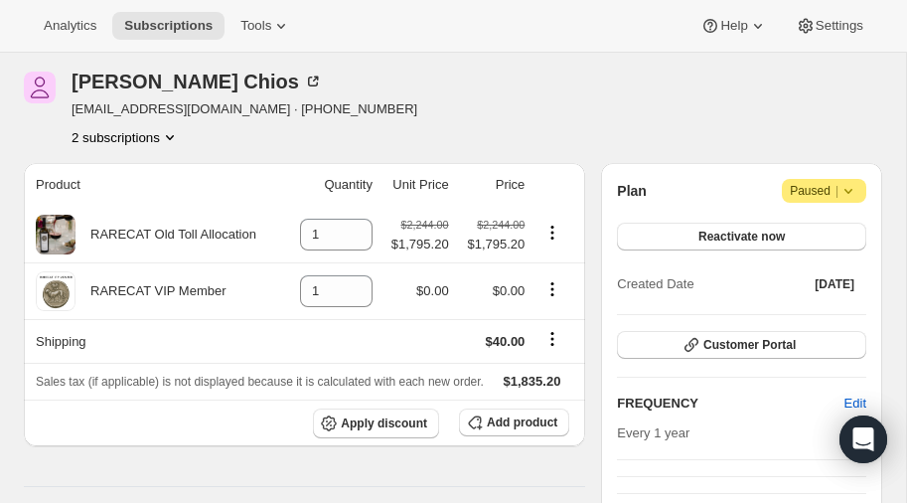
scroll to position [53, 0]
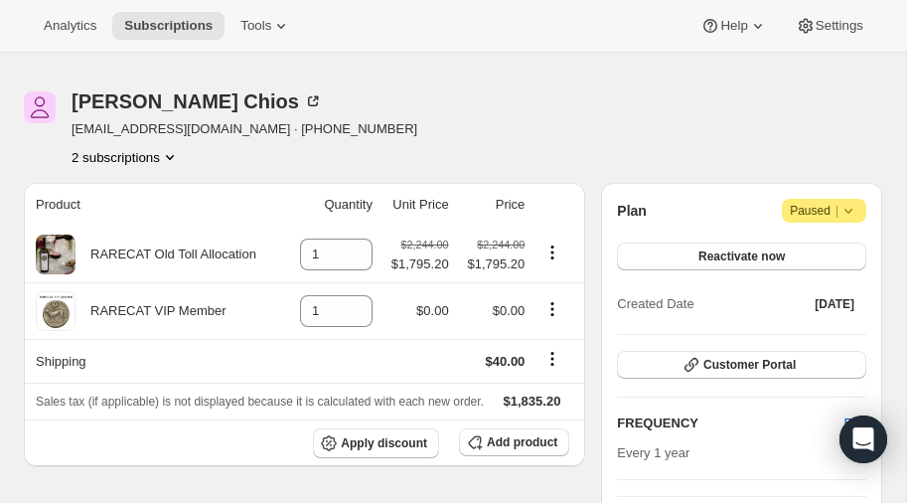
click at [173, 155] on icon "Product actions" at bounding box center [170, 157] width 20 height 20
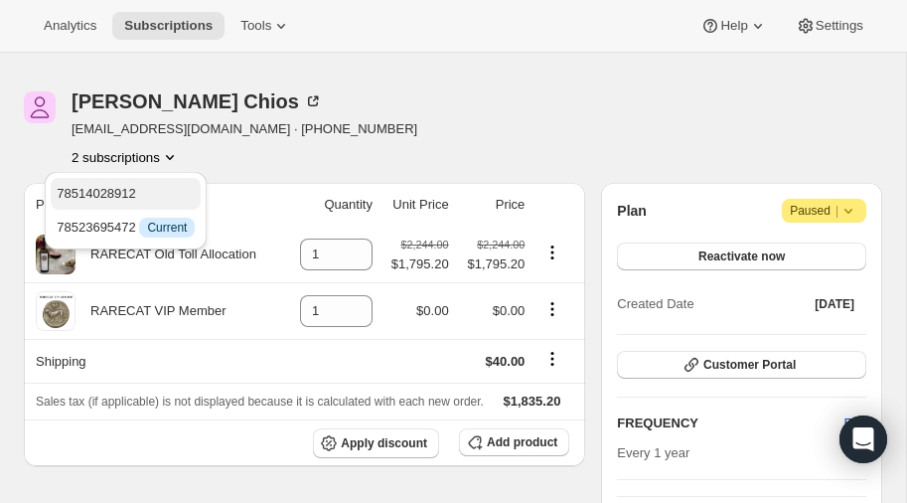
click at [108, 191] on span "78514028912" at bounding box center [96, 193] width 79 height 15
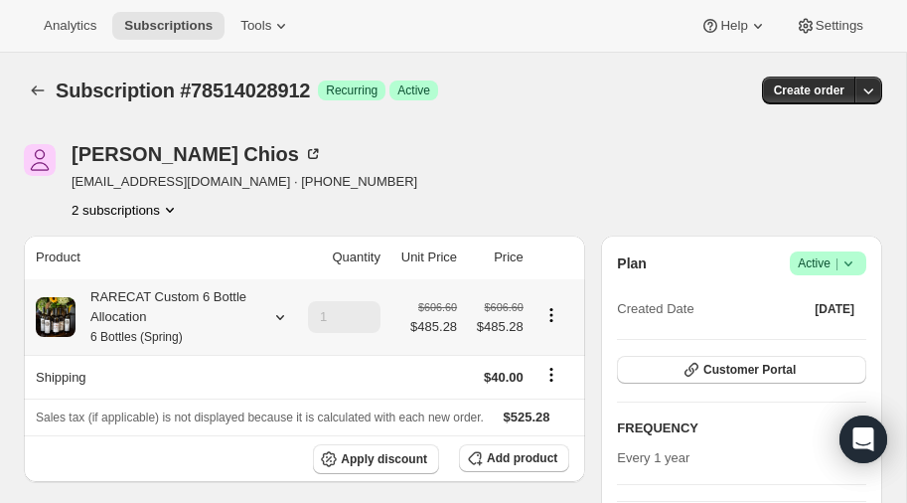
click at [277, 309] on icon at bounding box center [280, 317] width 20 height 20
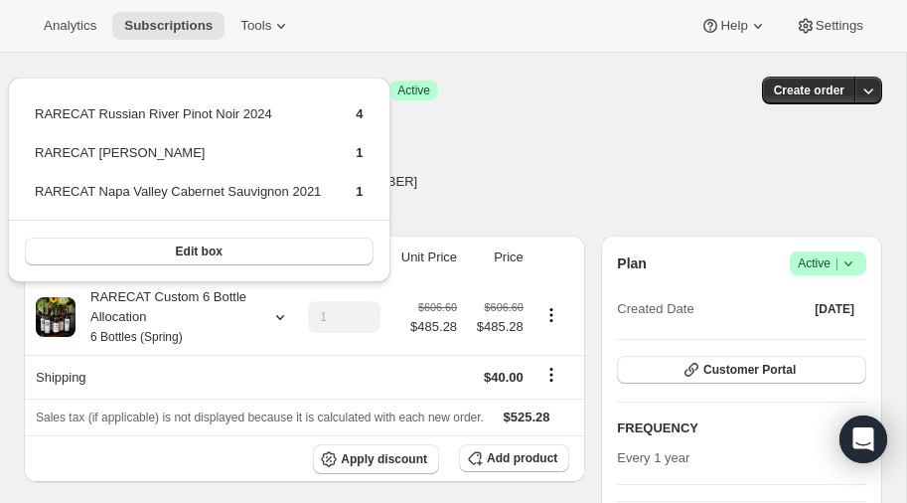
click at [525, 187] on div "Kerry Chios kerrychios@gmail.com · +15089307937 2 subscriptions" at bounding box center [324, 182] width 601 height 76
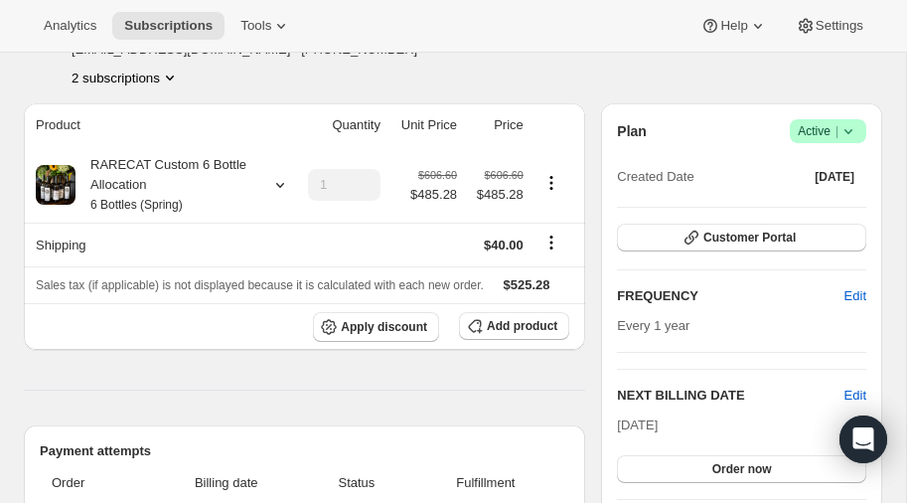
scroll to position [82, 0]
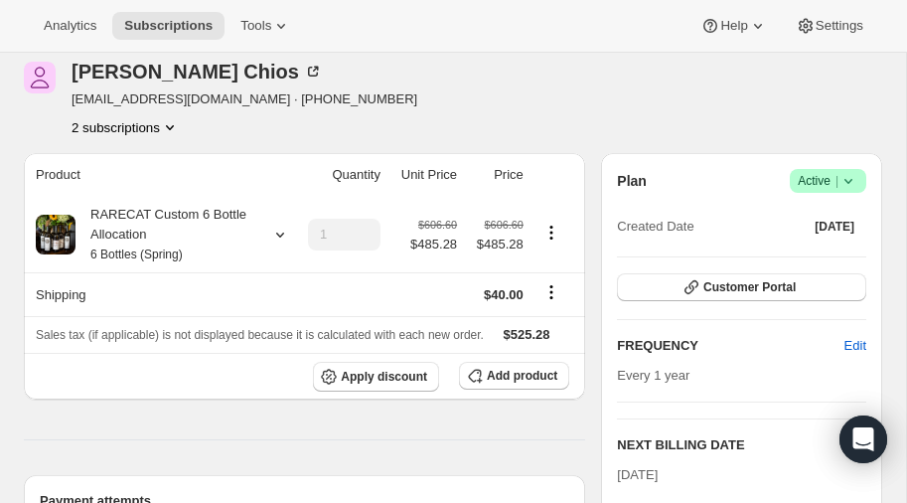
click at [171, 127] on icon "Product actions" at bounding box center [170, 127] width 20 height 20
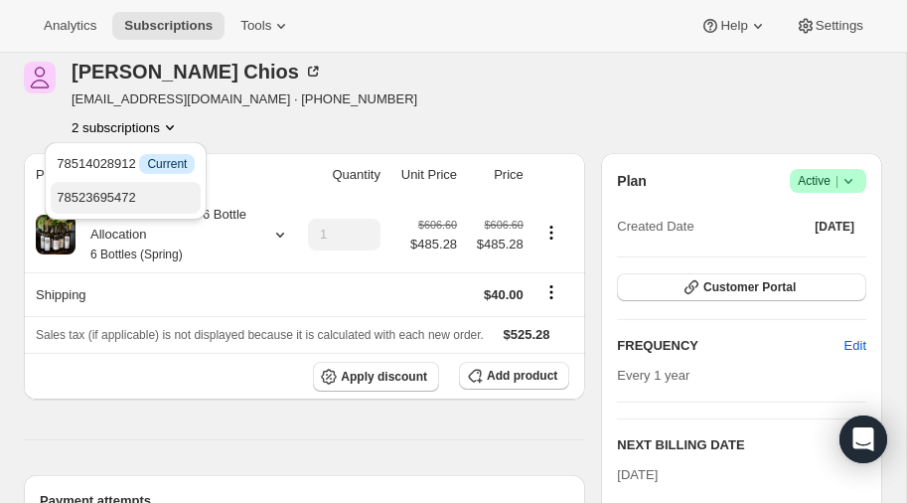
click at [130, 192] on span "78523695472" at bounding box center [96, 197] width 79 height 15
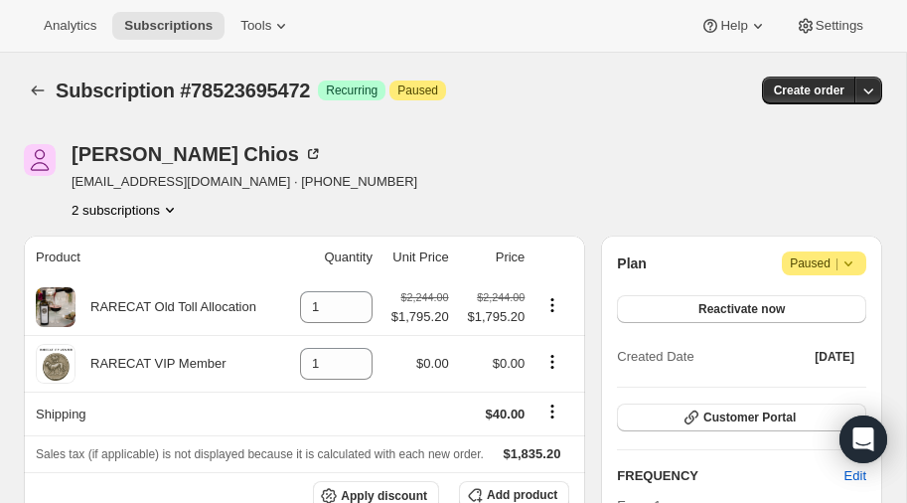
click at [854, 261] on icon at bounding box center [849, 263] width 20 height 20
click at [846, 260] on icon at bounding box center [849, 263] width 20 height 20
click at [746, 311] on span "Reactivate now" at bounding box center [741, 309] width 86 height 16
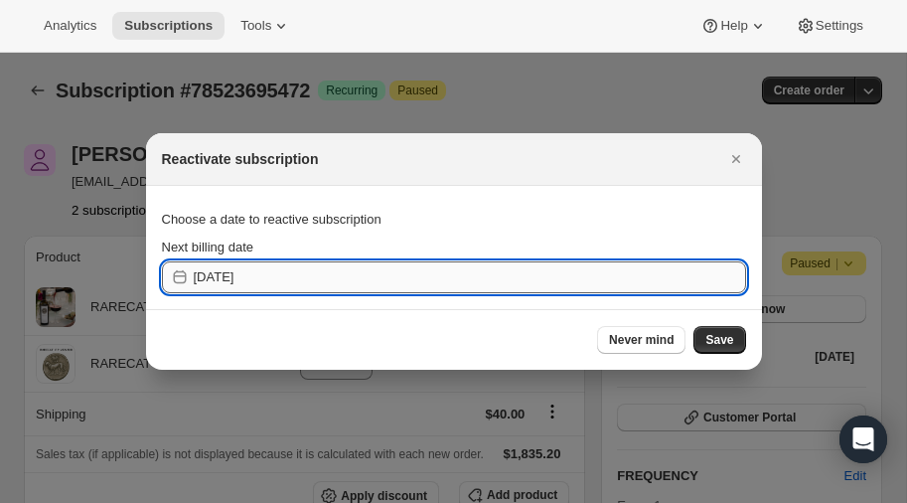
click at [218, 275] on input "2025-09-27" at bounding box center [470, 277] width 552 height 32
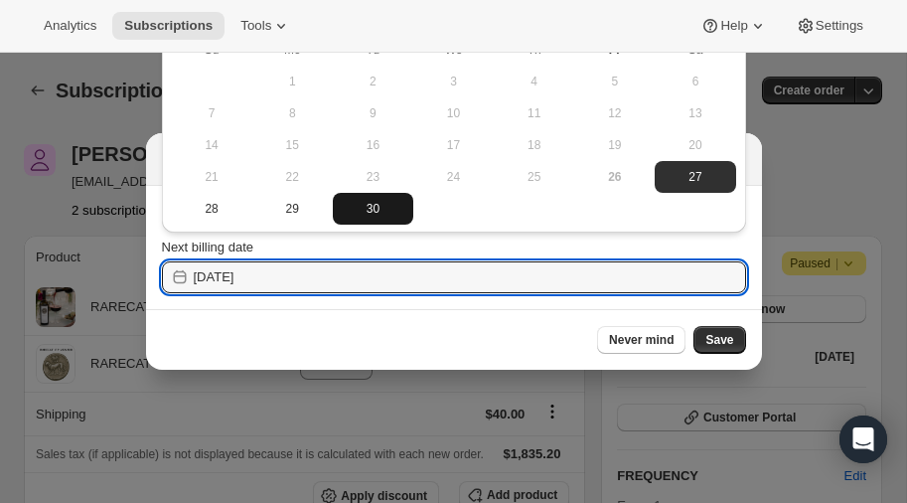
click at [366, 205] on span "30" at bounding box center [373, 209] width 65 height 16
type input "[DATE]"
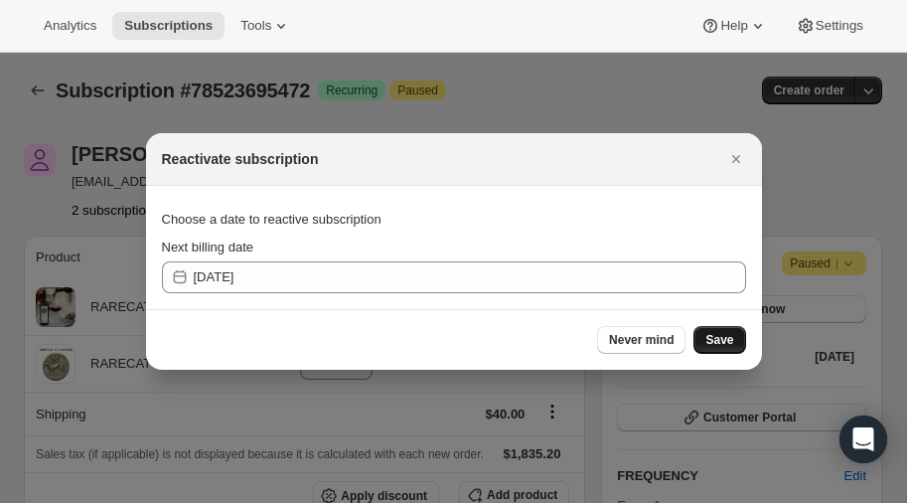
click at [722, 335] on span "Save" at bounding box center [719, 340] width 28 height 16
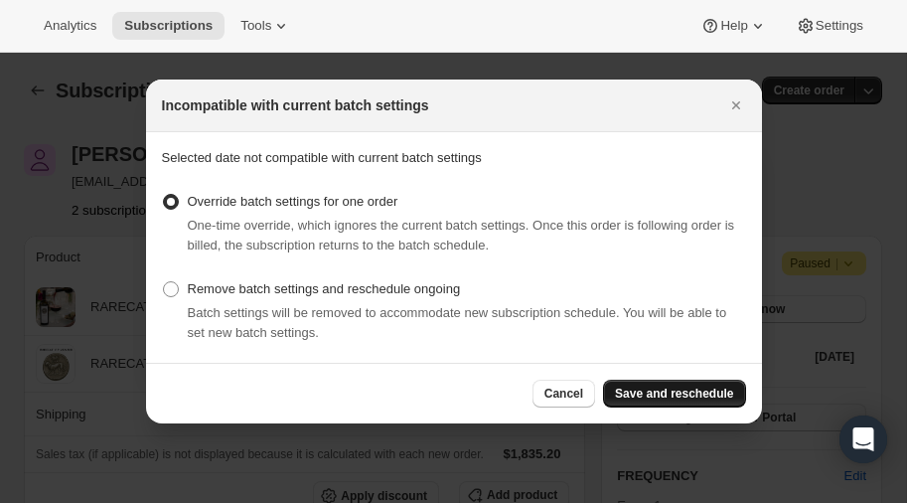
click at [660, 394] on span "Save and reschedule" at bounding box center [674, 393] width 118 height 16
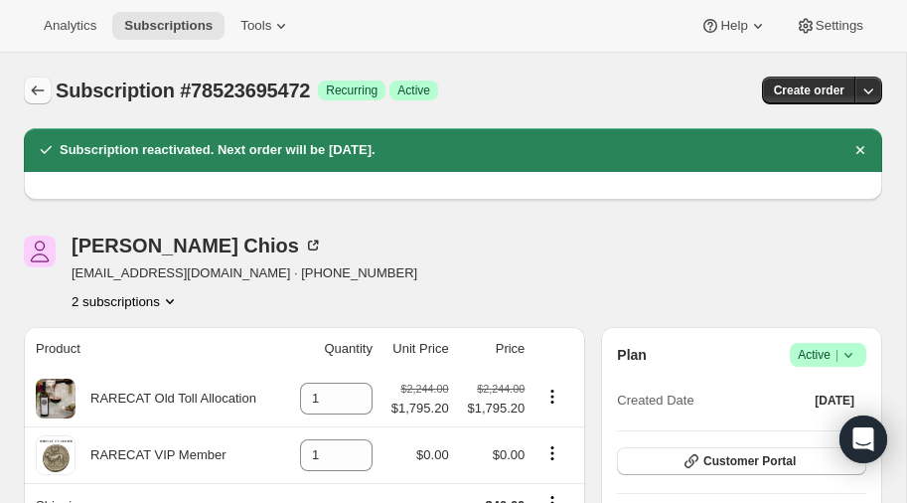
click at [42, 88] on icon "Subscriptions" at bounding box center [38, 90] width 20 height 20
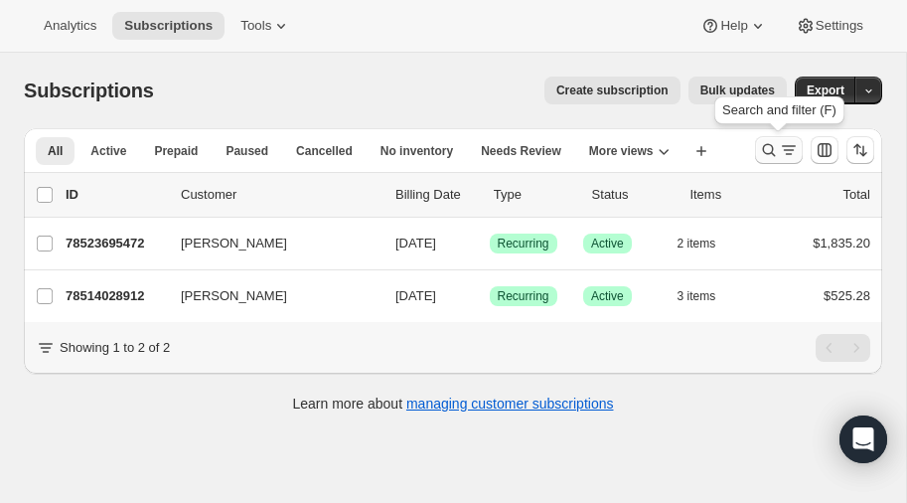
click at [775, 150] on icon "Search and filter results" at bounding box center [769, 150] width 20 height 20
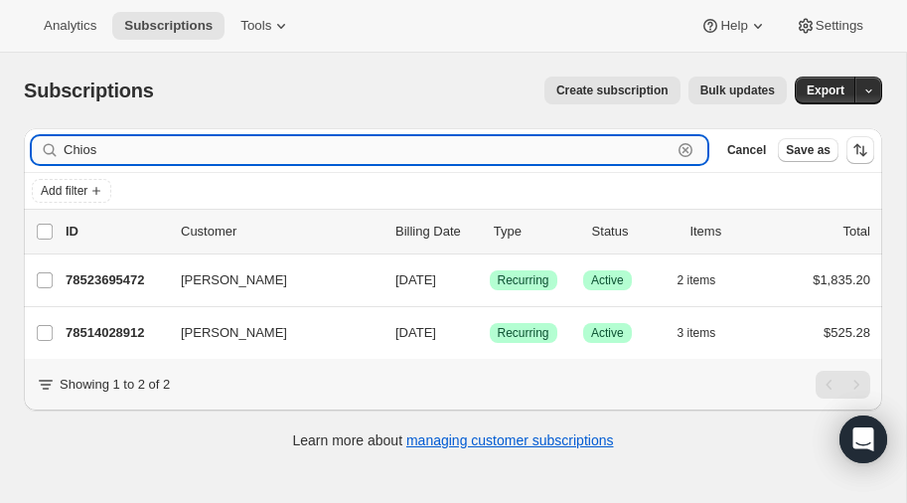
click at [131, 151] on input "Chios" at bounding box center [368, 150] width 608 height 28
type input "C"
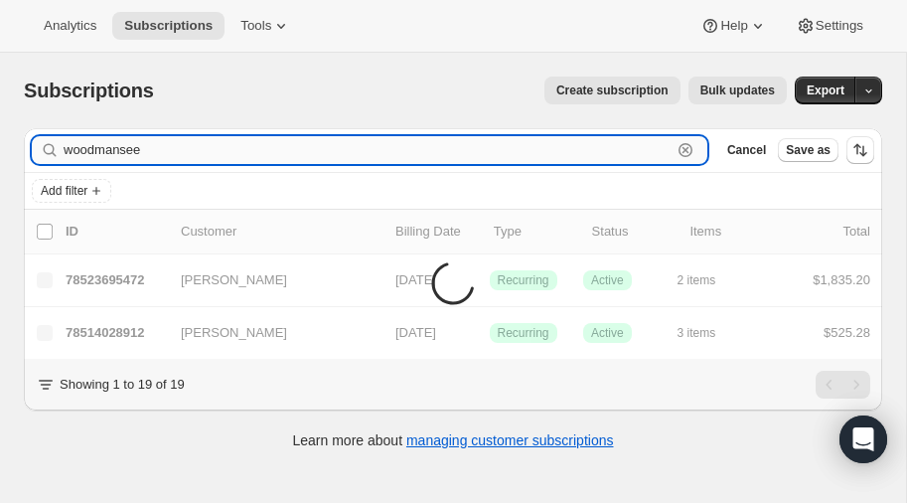
type input "woodmansee"
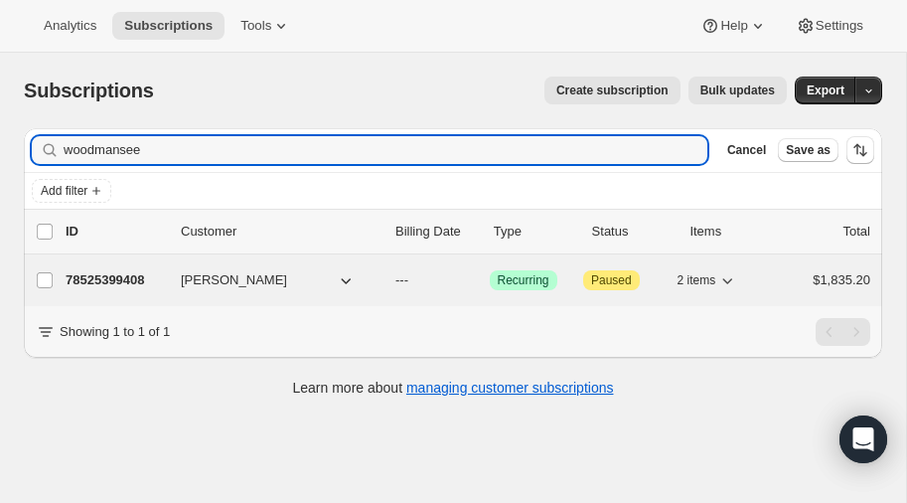
click at [113, 270] on p "78525399408" at bounding box center [115, 280] width 99 height 20
